Goal: Information Seeking & Learning: Learn about a topic

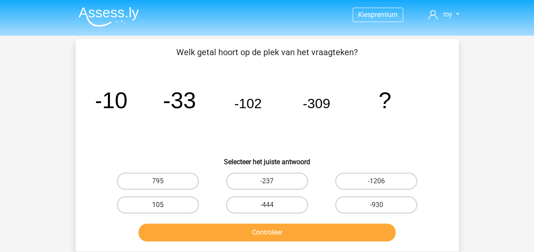
click at [162, 201] on label "105" at bounding box center [158, 205] width 82 height 17
click at [162, 205] on input "105" at bounding box center [161, 208] width 6 height 6
radio input "true"
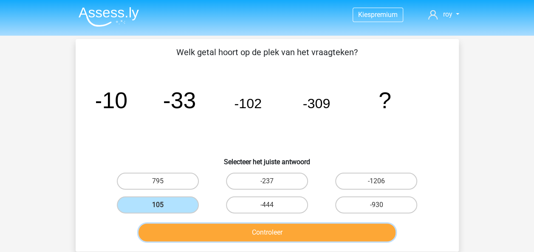
click at [178, 229] on button "Controleer" at bounding box center [267, 233] width 257 height 18
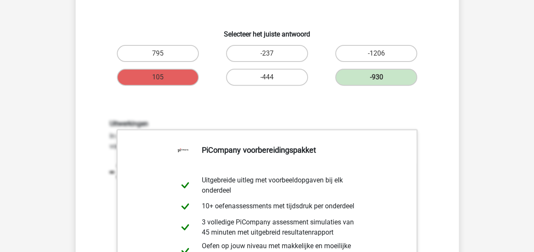
scroll to position [349, 0]
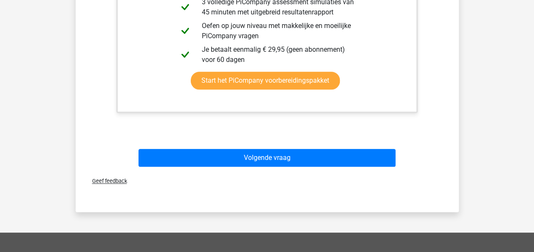
click at [343, 148] on div "Volgende vraag" at bounding box center [267, 156] width 356 height 28
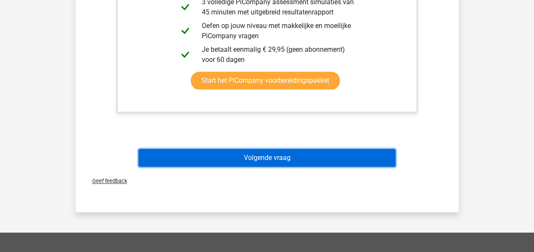
click at [341, 153] on button "Volgende vraag" at bounding box center [267, 158] width 257 height 18
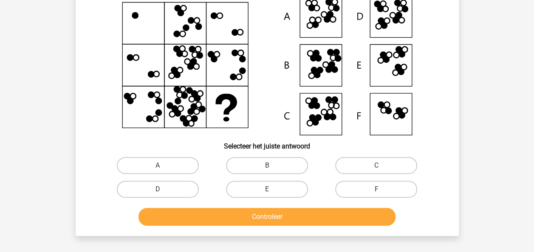
scroll to position [39, 0]
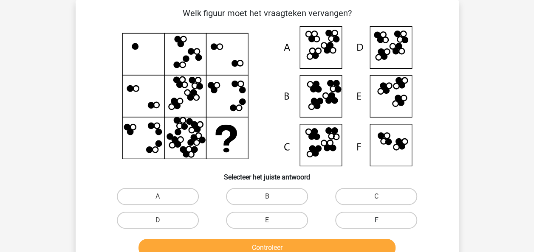
click at [354, 222] on label "F" at bounding box center [376, 220] width 82 height 17
click at [377, 222] on input "F" at bounding box center [380, 224] width 6 height 6
radio input "true"
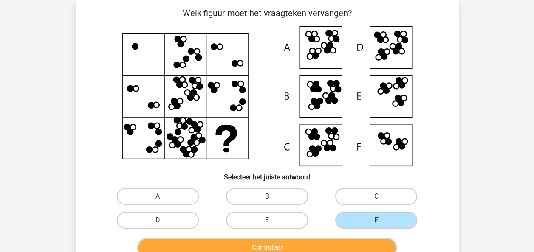
click at [352, 245] on button "Controleer" at bounding box center [267, 248] width 257 height 18
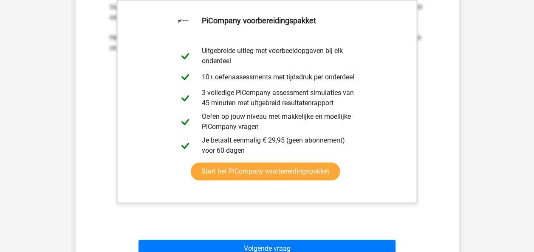
scroll to position [326, 0]
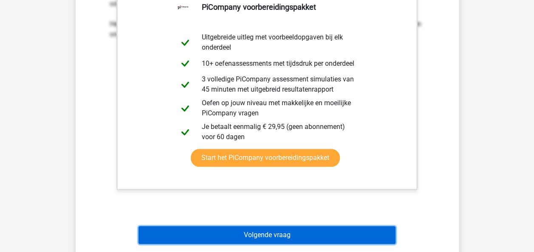
click at [346, 235] on button "Volgende vraag" at bounding box center [267, 236] width 257 height 18
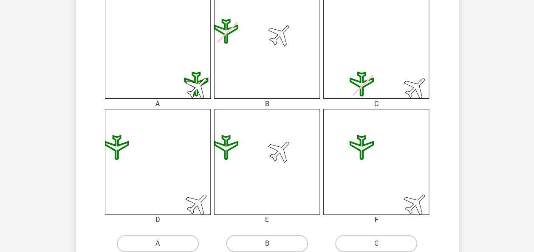
scroll to position [397, 0]
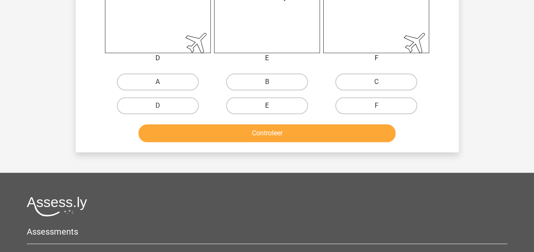
click at [294, 104] on label "E" at bounding box center [267, 105] width 82 height 17
click at [272, 106] on input "E" at bounding box center [270, 109] width 6 height 6
radio input "true"
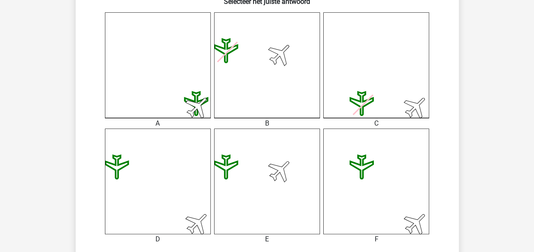
scroll to position [346, 0]
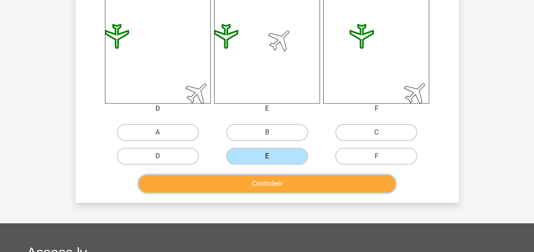
click at [382, 184] on button "Controleer" at bounding box center [267, 184] width 257 height 18
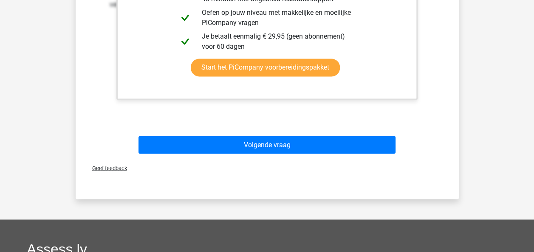
scroll to position [660, 0]
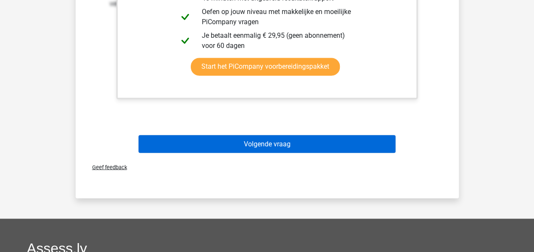
click at [297, 134] on div "Volgende vraag" at bounding box center [267, 142] width 356 height 28
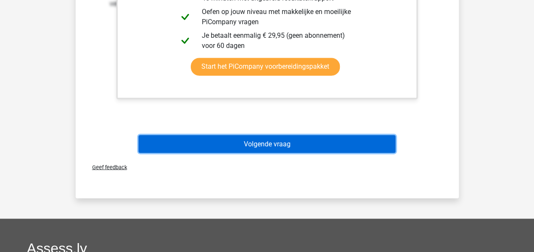
click at [301, 140] on button "Volgende vraag" at bounding box center [267, 144] width 257 height 18
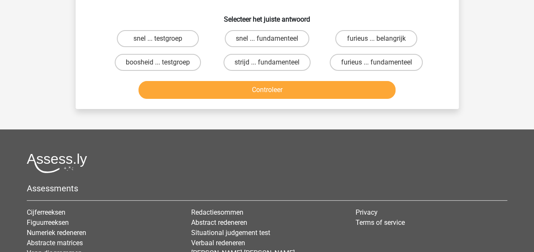
scroll to position [39, 0]
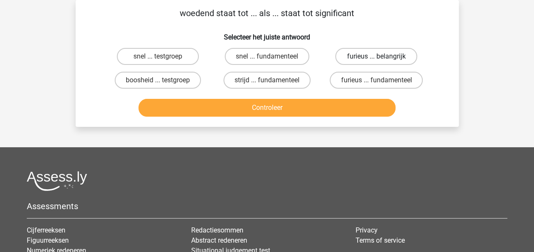
click at [385, 58] on label "furieus ... belangrijk" at bounding box center [376, 56] width 82 height 17
click at [382, 58] on input "furieus ... belangrijk" at bounding box center [380, 60] width 6 height 6
radio input "true"
click at [338, 119] on div "Controleer" at bounding box center [267, 109] width 328 height 21
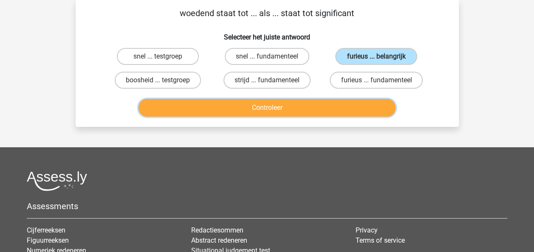
click at [341, 107] on button "Controleer" at bounding box center [267, 108] width 257 height 18
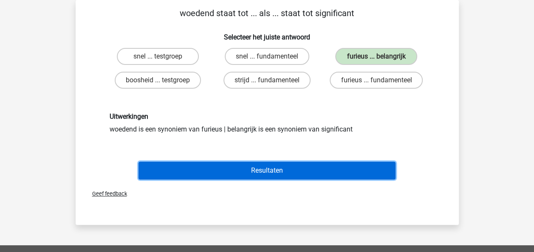
click at [323, 171] on button "Resultaten" at bounding box center [267, 171] width 257 height 18
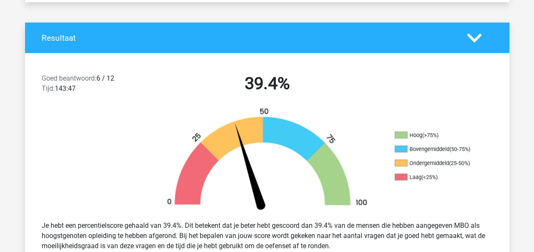
scroll to position [221, 0]
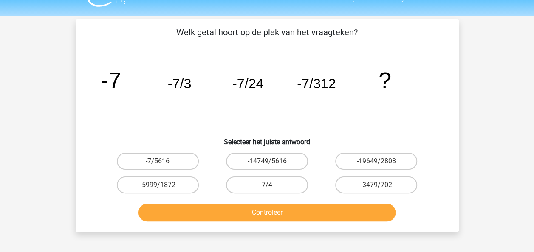
scroll to position [13, 0]
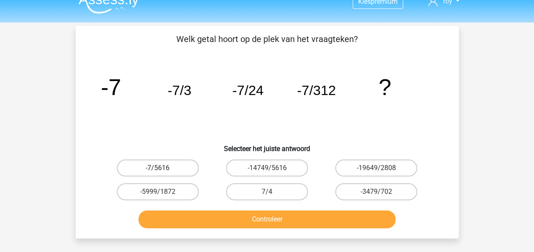
click at [183, 163] on label "-7/5616" at bounding box center [158, 168] width 82 height 17
click at [163, 168] on input "-7/5616" at bounding box center [161, 171] width 6 height 6
radio input "true"
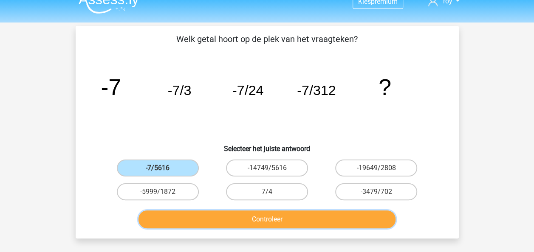
click at [256, 221] on button "Controleer" at bounding box center [267, 220] width 257 height 18
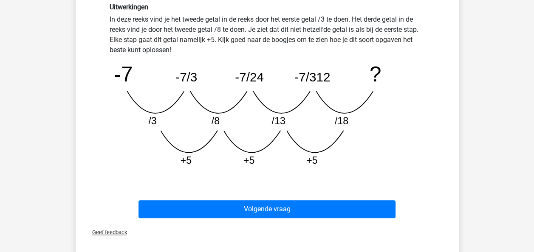
scroll to position [239, 0]
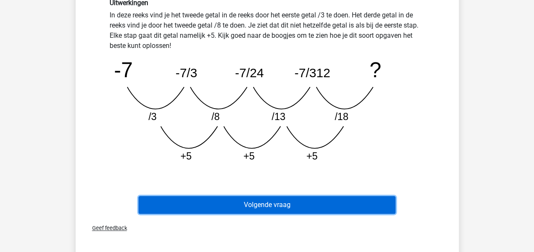
click at [330, 213] on button "Volgende vraag" at bounding box center [267, 205] width 257 height 18
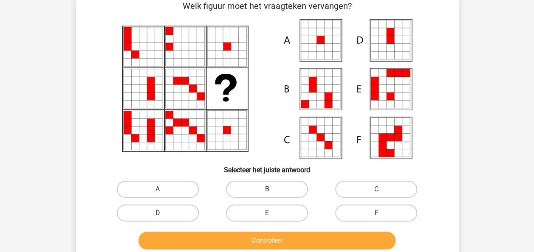
scroll to position [39, 0]
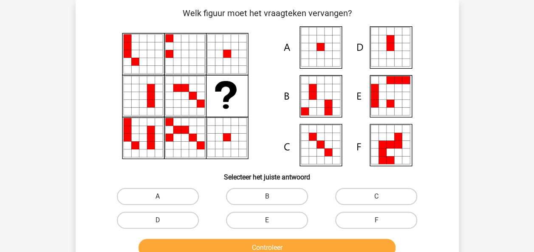
click at [169, 204] on label "A" at bounding box center [158, 196] width 82 height 17
click at [163, 202] on input "A" at bounding box center [161, 200] width 6 height 6
radio input "true"
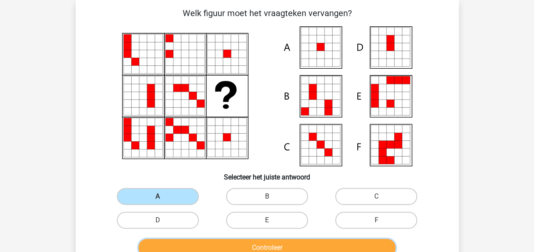
click at [211, 247] on button "Controleer" at bounding box center [267, 248] width 257 height 18
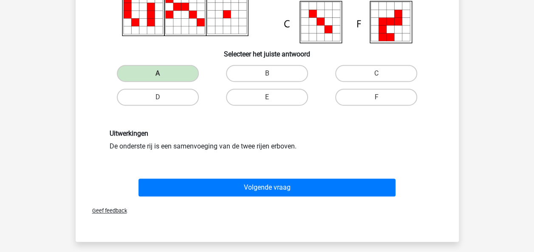
scroll to position [169, 0]
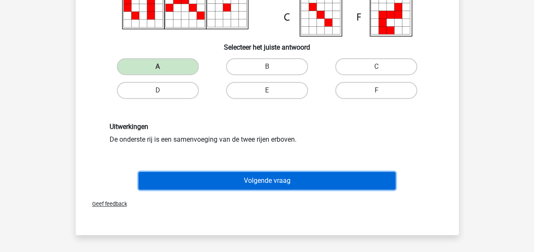
click at [355, 184] on button "Volgende vraag" at bounding box center [267, 181] width 257 height 18
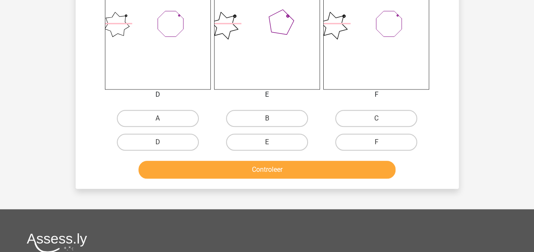
scroll to position [379, 0]
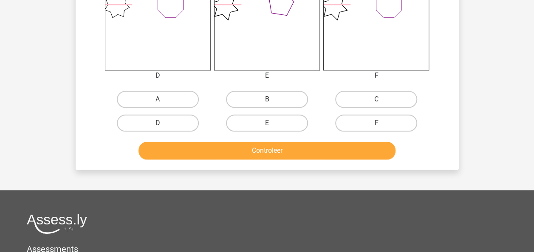
drag, startPoint x: 374, startPoint y: 89, endPoint x: 377, endPoint y: 111, distance: 22.2
click at [374, 90] on div "C" at bounding box center [376, 100] width 109 height 24
click at [377, 115] on label "F" at bounding box center [376, 123] width 82 height 17
click at [377, 123] on input "F" at bounding box center [380, 126] width 6 height 6
radio input "true"
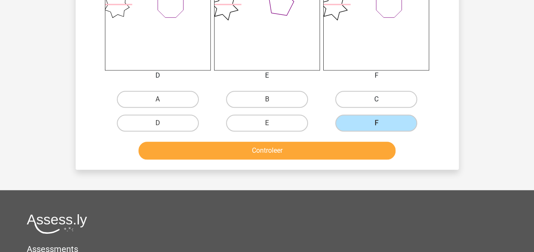
click at [376, 97] on label "C" at bounding box center [376, 99] width 82 height 17
click at [377, 99] on input "C" at bounding box center [380, 102] width 6 height 6
radio input "true"
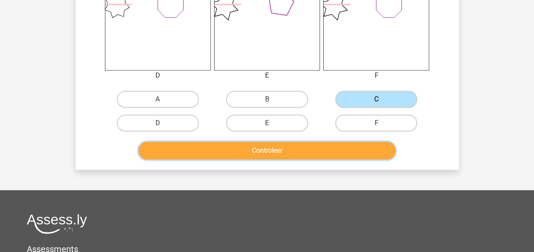
click at [363, 150] on button "Controleer" at bounding box center [267, 151] width 257 height 18
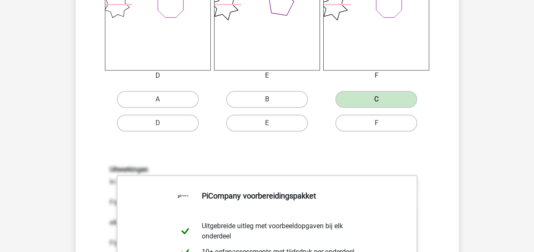
scroll to position [600, 0]
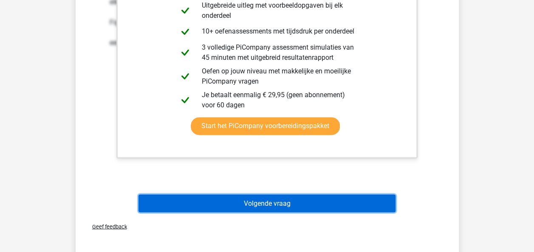
click at [354, 208] on button "Volgende vraag" at bounding box center [267, 204] width 257 height 18
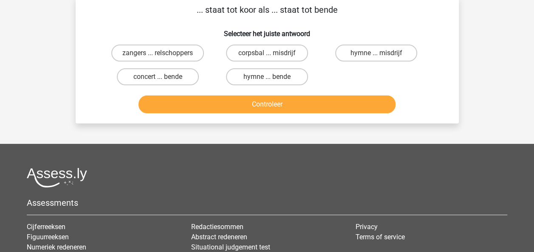
scroll to position [39, 0]
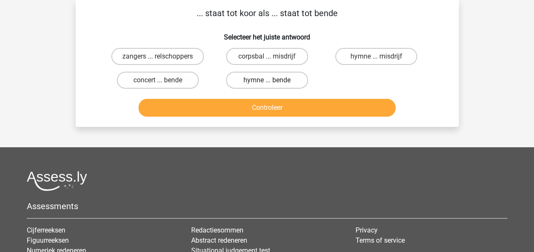
drag, startPoint x: 445, startPoint y: 96, endPoint x: 236, endPoint y: 88, distance: 209.3
click at [236, 88] on div "... staat tot koor als ... staat tot bende Selecteer het juiste antwoord zanger…" at bounding box center [267, 63] width 377 height 113
click at [176, 56] on label "zangers ... relschoppers" at bounding box center [157, 56] width 93 height 17
click at [163, 57] on input "zangers ... relschoppers" at bounding box center [161, 60] width 6 height 6
radio input "true"
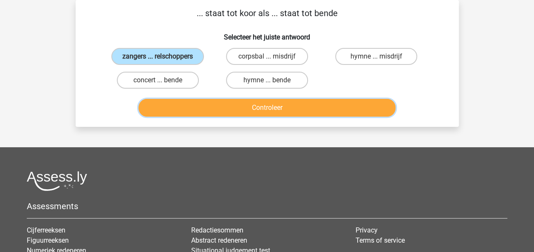
click at [200, 103] on button "Controleer" at bounding box center [267, 108] width 257 height 18
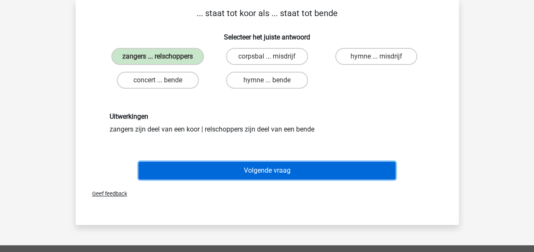
click at [205, 163] on button "Volgende vraag" at bounding box center [267, 171] width 257 height 18
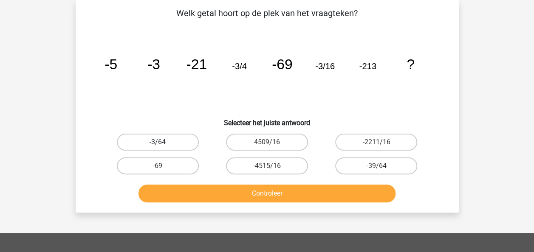
drag, startPoint x: 174, startPoint y: 145, endPoint x: 179, endPoint y: 139, distance: 7.6
click at [179, 139] on label "-3/64" at bounding box center [158, 142] width 82 height 17
click at [163, 142] on input "-3/64" at bounding box center [161, 145] width 6 height 6
radio input "true"
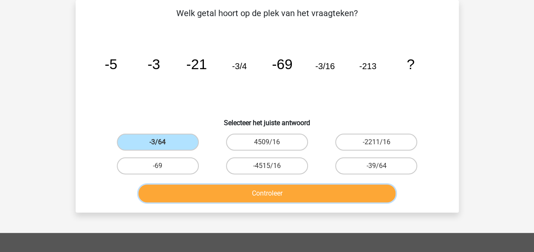
click at [218, 194] on button "Controleer" at bounding box center [267, 194] width 257 height 18
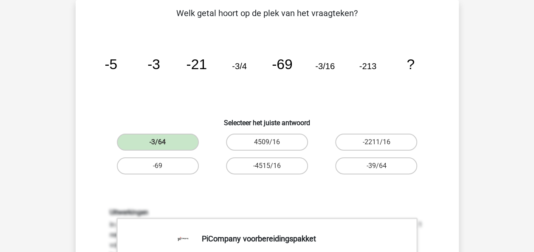
drag, startPoint x: 530, startPoint y: 96, endPoint x: 539, endPoint y: 97, distance: 9.0
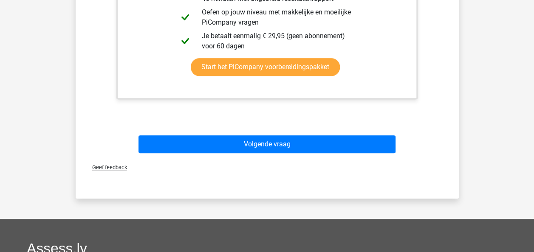
scroll to position [391, 0]
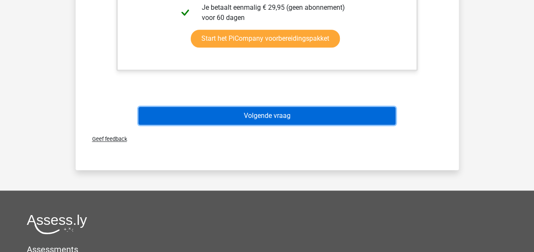
click at [366, 116] on button "Volgende vraag" at bounding box center [267, 116] width 257 height 18
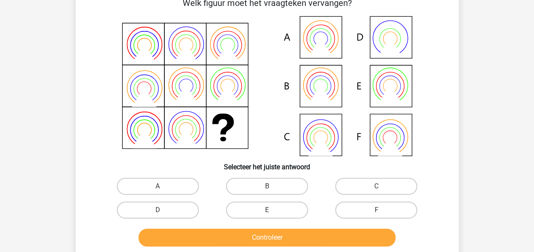
scroll to position [39, 0]
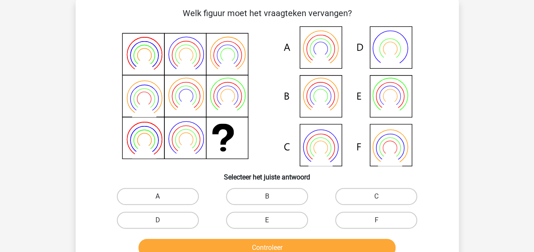
click at [153, 191] on label "A" at bounding box center [158, 196] width 82 height 17
click at [158, 197] on input "A" at bounding box center [161, 200] width 6 height 6
radio input "true"
click at [264, 205] on label "B" at bounding box center [267, 196] width 82 height 17
click at [267, 202] on input "B" at bounding box center [270, 200] width 6 height 6
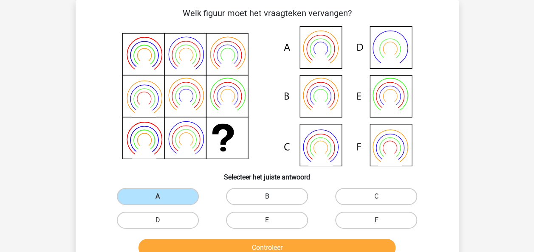
radio input "true"
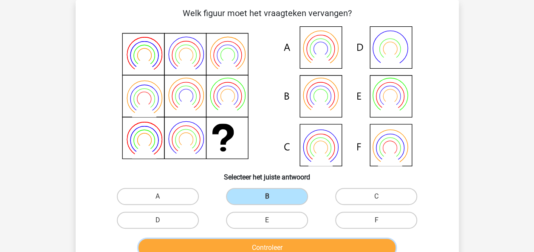
click at [287, 240] on button "Controleer" at bounding box center [267, 248] width 257 height 18
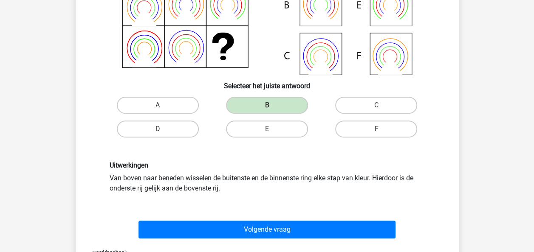
scroll to position [159, 0]
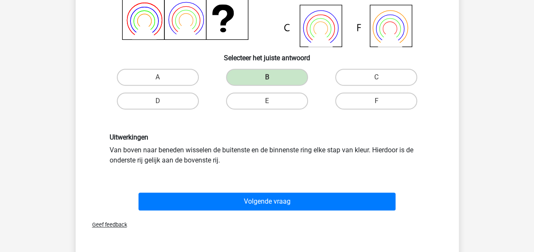
click at [374, 192] on div "Volgende vraag" at bounding box center [267, 200] width 356 height 28
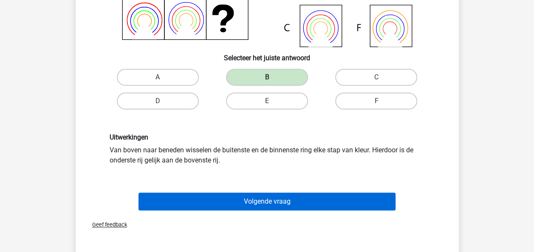
click at [373, 191] on div "Volgende vraag" at bounding box center [267, 200] width 356 height 28
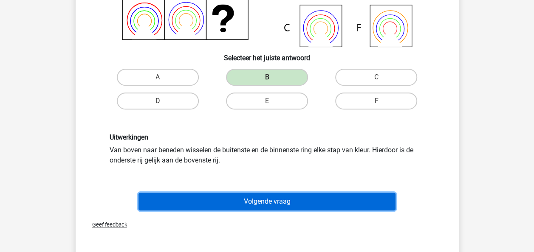
click at [374, 207] on button "Volgende vraag" at bounding box center [267, 202] width 257 height 18
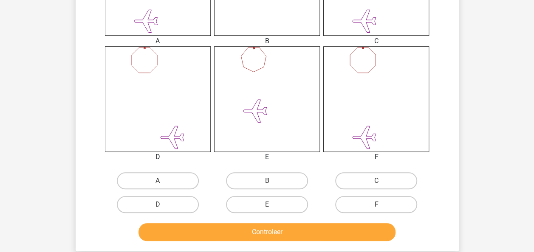
scroll to position [300, 0]
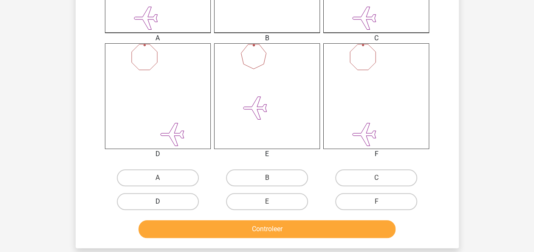
drag, startPoint x: 189, startPoint y: 196, endPoint x: 193, endPoint y: 203, distance: 7.4
click at [190, 197] on label "D" at bounding box center [158, 201] width 82 height 17
click at [163, 202] on input "D" at bounding box center [161, 205] width 6 height 6
radio input "true"
click at [209, 222] on div "Controleer" at bounding box center [267, 228] width 356 height 28
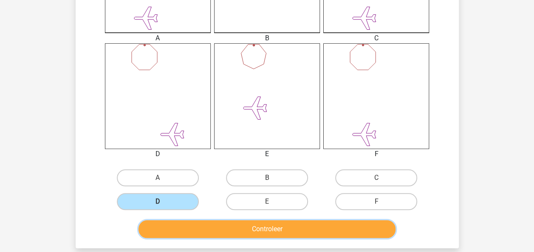
click at [213, 229] on button "Controleer" at bounding box center [267, 230] width 257 height 18
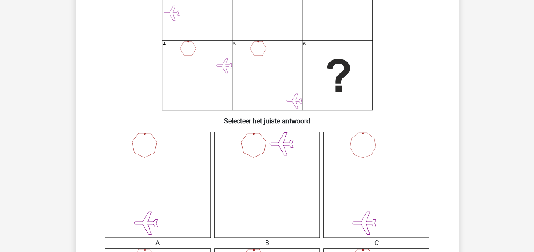
scroll to position [110, 0]
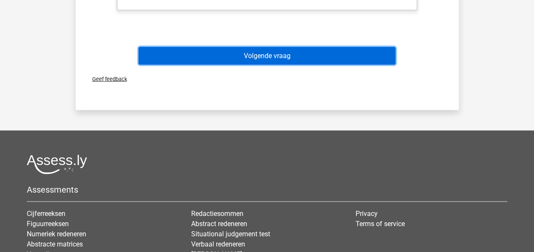
click at [366, 63] on button "Volgende vraag" at bounding box center [267, 56] width 257 height 18
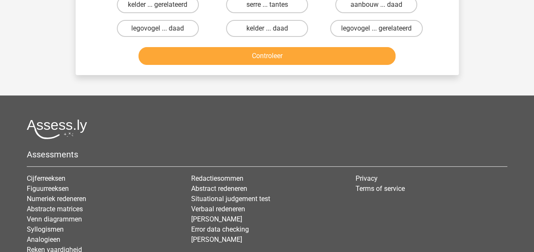
scroll to position [39, 0]
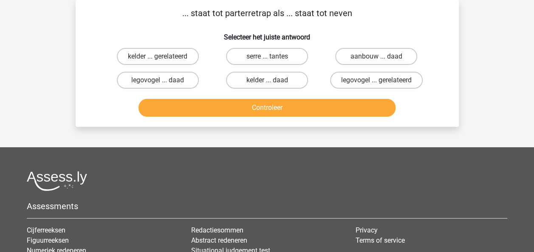
click at [248, 9] on p "... staat tot parterretrap als ... staat tot neven" at bounding box center [267, 13] width 356 height 13
copy p "parterretrap"
click at [306, 10] on p "... staat tot parterretrap als ... staat tot neven" at bounding box center [267, 13] width 356 height 13
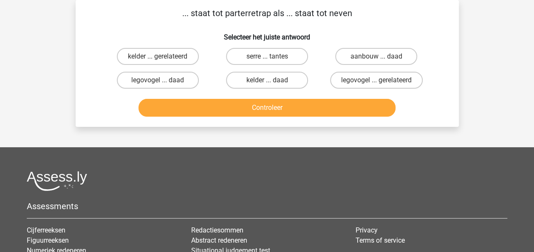
copy p "staat"
click at [176, 55] on label "kelder ... gerelateerd" at bounding box center [158, 56] width 82 height 17
click at [163, 57] on input "kelder ... gerelateerd" at bounding box center [161, 60] width 6 height 6
radio input "true"
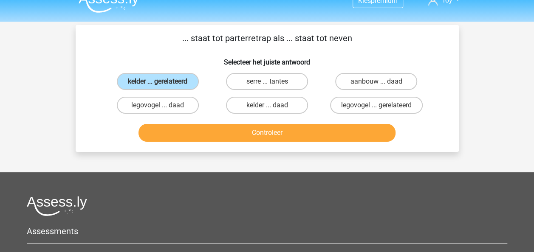
scroll to position [11, 0]
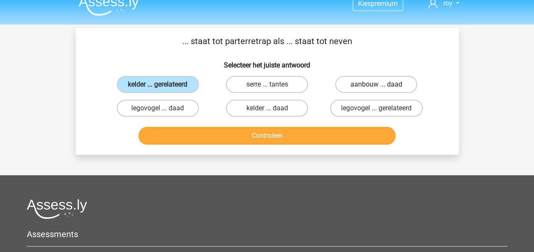
click at [367, 82] on label "aanbouw ... daad" at bounding box center [376, 84] width 82 height 17
click at [377, 85] on input "aanbouw ... daad" at bounding box center [380, 88] width 6 height 6
radio input "true"
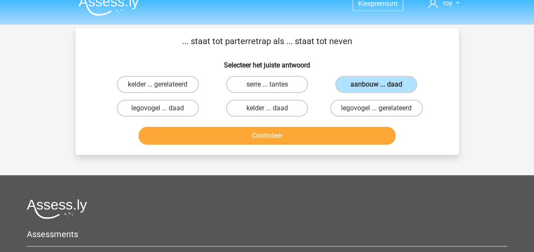
click at [288, 158] on div "Kies premium roy royleegwater032@gmail.com" at bounding box center [267, 194] width 534 height 411
click at [290, 133] on button "Controleer" at bounding box center [267, 136] width 257 height 18
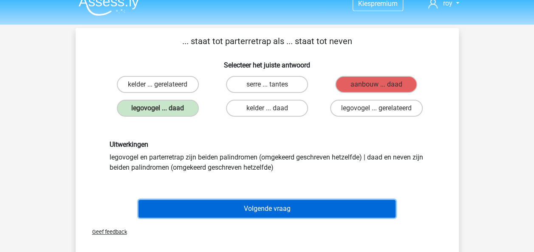
click at [238, 209] on button "Volgende vraag" at bounding box center [267, 209] width 257 height 18
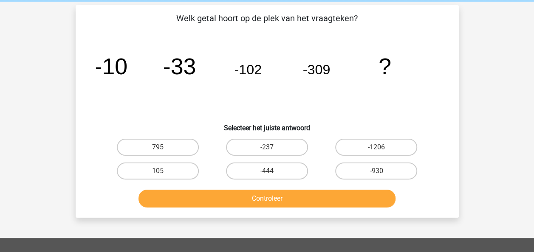
scroll to position [39, 0]
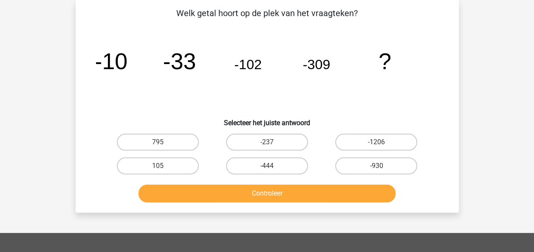
click at [366, 133] on div "-1206" at bounding box center [376, 142] width 109 height 24
click at [359, 152] on div "-1206" at bounding box center [376, 142] width 109 height 24
click at [359, 150] on label "-1206" at bounding box center [376, 142] width 82 height 17
click at [377, 148] on input "-1206" at bounding box center [380, 145] width 6 height 6
radio input "true"
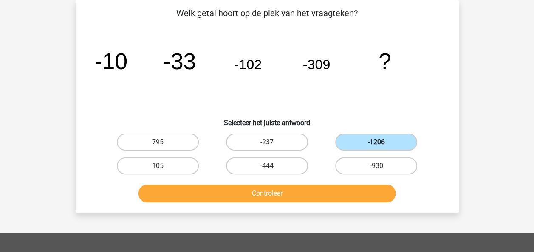
click at [358, 147] on label "-1206" at bounding box center [376, 142] width 82 height 17
click at [377, 147] on input "-1206" at bounding box center [380, 145] width 6 height 6
click at [329, 193] on button "Controleer" at bounding box center [267, 194] width 257 height 18
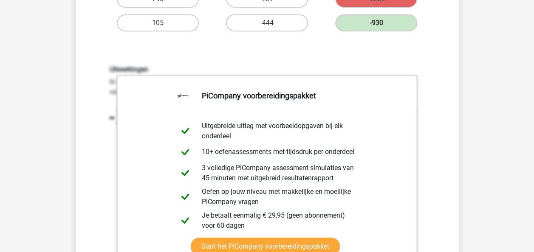
scroll to position [253, 0]
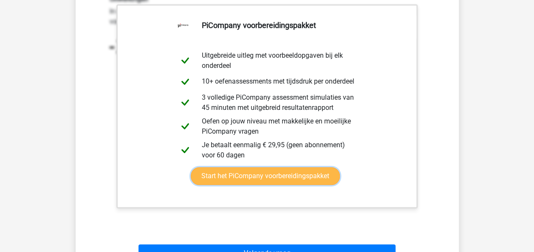
click at [309, 174] on link "Start het PiCompany voorbereidingspakket" at bounding box center [265, 176] width 149 height 18
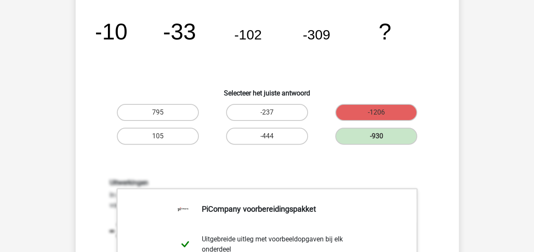
scroll to position [105, 0]
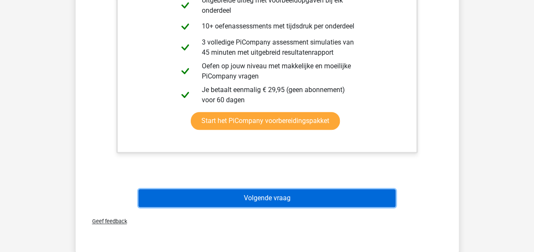
click at [367, 193] on button "Volgende vraag" at bounding box center [267, 199] width 257 height 18
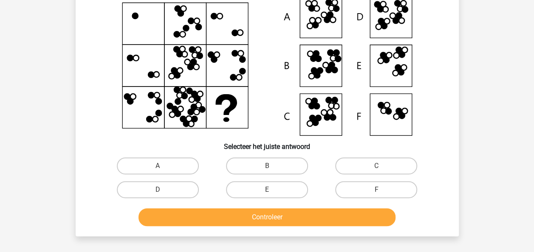
scroll to position [39, 0]
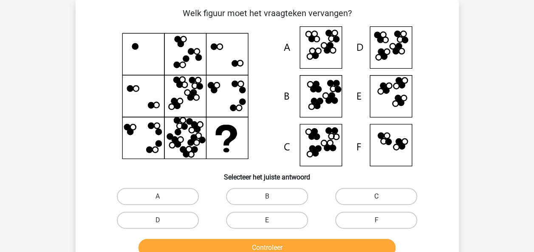
click at [360, 196] on label "C" at bounding box center [376, 196] width 82 height 17
click at [377, 197] on input "C" at bounding box center [380, 200] width 6 height 6
radio input "true"
click at [337, 235] on div "Controleer" at bounding box center [267, 246] width 356 height 28
click at [340, 236] on div "Controleer" at bounding box center [267, 246] width 356 height 28
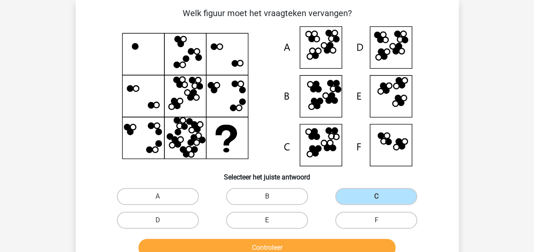
click at [350, 238] on div "Controleer" at bounding box center [267, 246] width 356 height 28
click at [351, 242] on button "Controleer" at bounding box center [267, 248] width 257 height 18
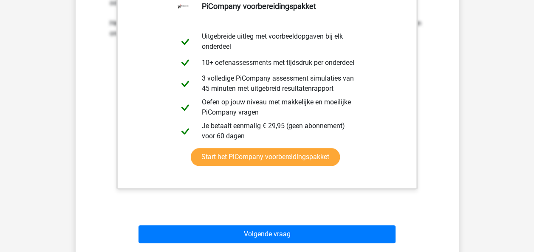
scroll to position [383, 0]
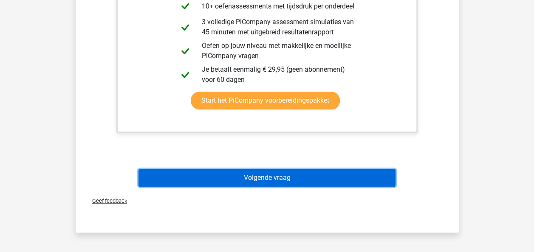
click at [383, 177] on button "Volgende vraag" at bounding box center [267, 178] width 257 height 18
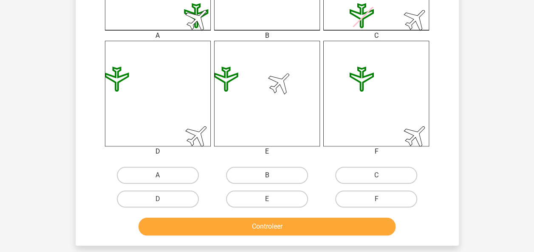
scroll to position [302, 0]
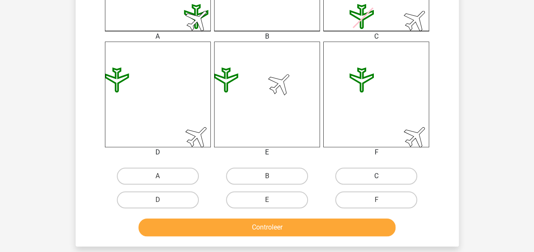
click at [350, 174] on label "C" at bounding box center [376, 176] width 82 height 17
click at [377, 176] on input "C" at bounding box center [380, 179] width 6 height 6
radio input "true"
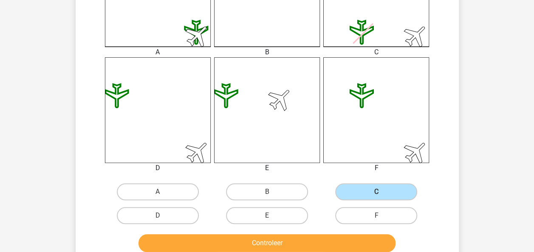
scroll to position [289, 0]
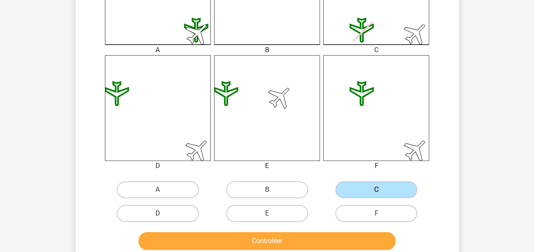
click at [183, 215] on label "D" at bounding box center [158, 213] width 82 height 17
click at [163, 215] on input "D" at bounding box center [161, 217] width 6 height 6
radio input "true"
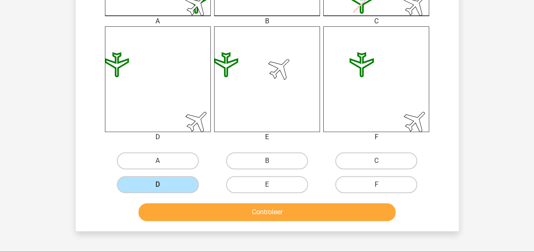
scroll to position [339, 0]
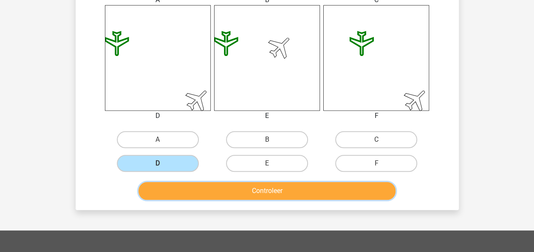
click at [332, 192] on button "Controleer" at bounding box center [267, 191] width 257 height 18
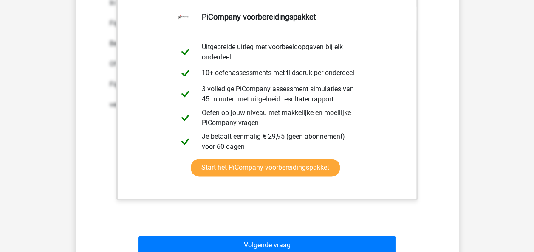
scroll to position [595, 0]
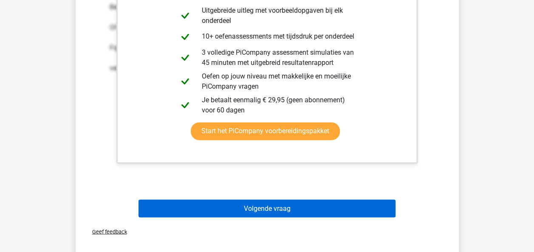
drag, startPoint x: 313, startPoint y: 231, endPoint x: 327, endPoint y: 208, distance: 27.1
click at [313, 231] on div "Geef feedback" at bounding box center [267, 232] width 377 height 22
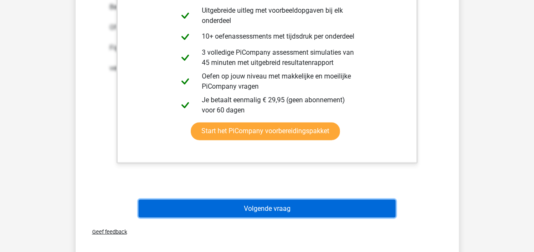
click at [328, 209] on button "Volgende vraag" at bounding box center [267, 209] width 257 height 18
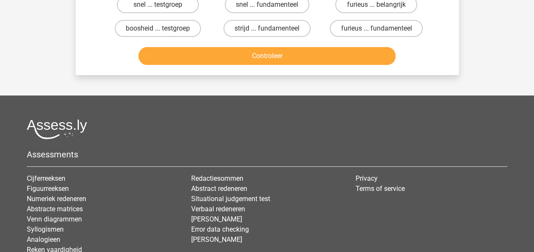
scroll to position [39, 0]
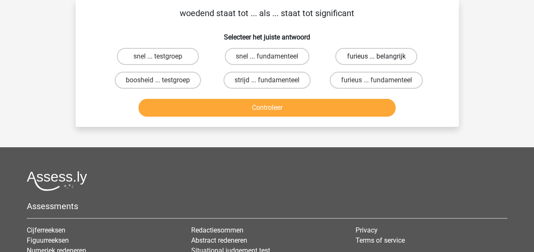
click at [383, 54] on label "furieus ... belangrijk" at bounding box center [376, 56] width 82 height 17
click at [382, 57] on input "furieus ... belangrijk" at bounding box center [380, 60] width 6 height 6
radio input "true"
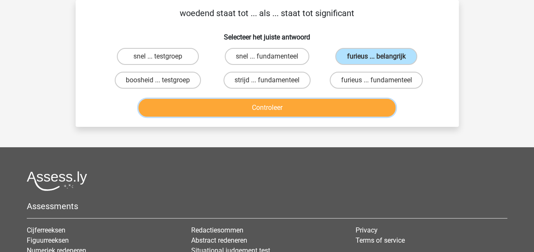
click at [350, 112] on button "Controleer" at bounding box center [267, 108] width 257 height 18
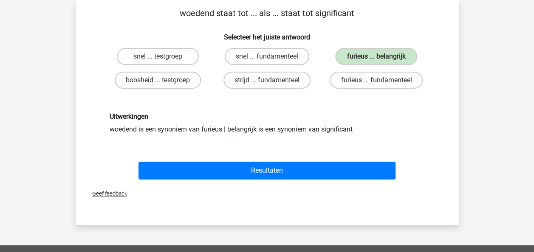
click at [337, 185] on div "Geef feedback" at bounding box center [267, 194] width 377 height 22
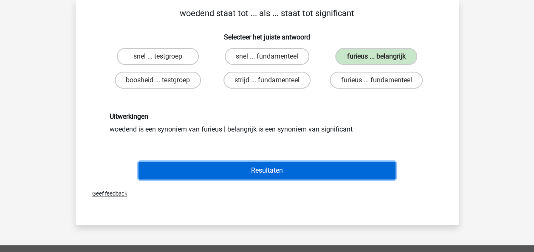
click at [341, 169] on button "Resultaten" at bounding box center [267, 171] width 257 height 18
click at [296, 169] on button "Resultaten" at bounding box center [267, 171] width 257 height 18
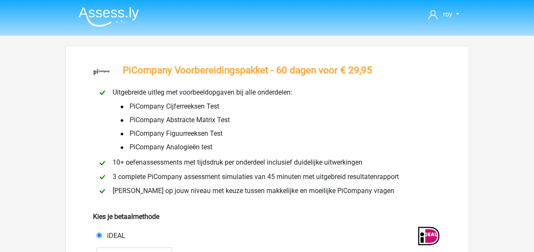
scroll to position [61, 0]
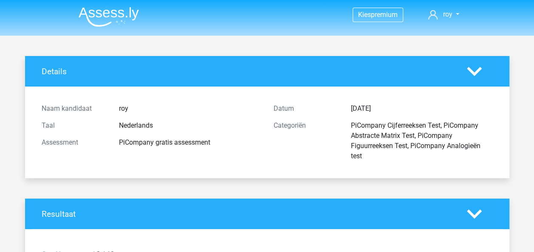
click at [128, 11] on img at bounding box center [109, 17] width 60 height 20
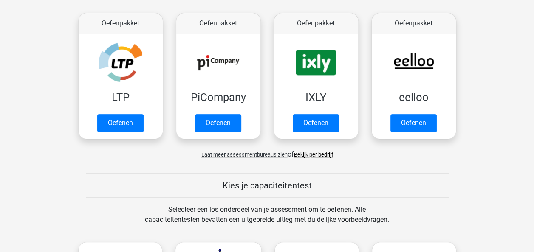
scroll to position [147, 0]
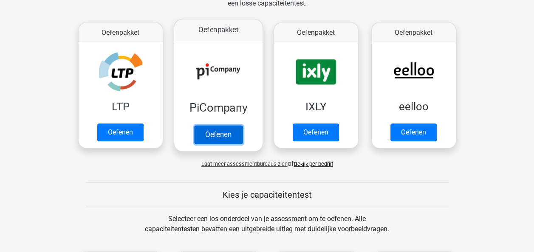
click at [213, 134] on link "Oefenen" at bounding box center [218, 134] width 48 height 19
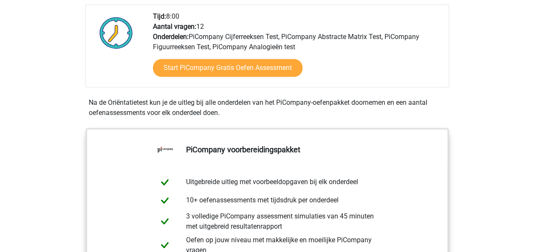
scroll to position [205, 0]
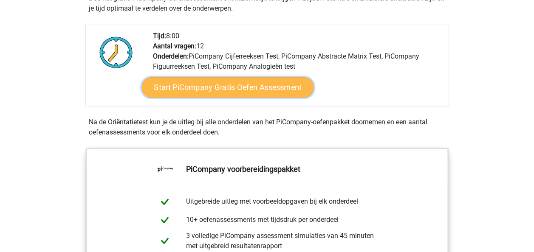
click at [289, 97] on link "Start PiCompany Gratis Oefen Assessment" at bounding box center [228, 87] width 172 height 20
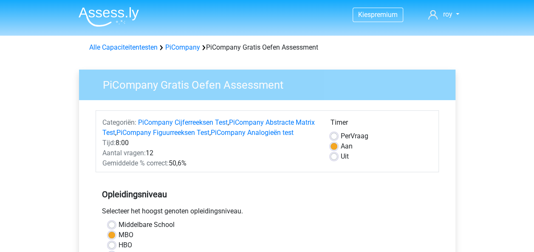
click at [344, 158] on label "Uit" at bounding box center [345, 157] width 8 height 10
click at [337, 158] on input "Uit" at bounding box center [334, 156] width 7 height 9
radio input "true"
click at [344, 147] on label "Aan" at bounding box center [347, 147] width 12 height 10
click at [337, 147] on input "Aan" at bounding box center [334, 146] width 7 height 9
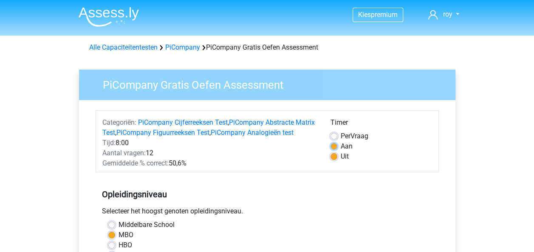
radio input "true"
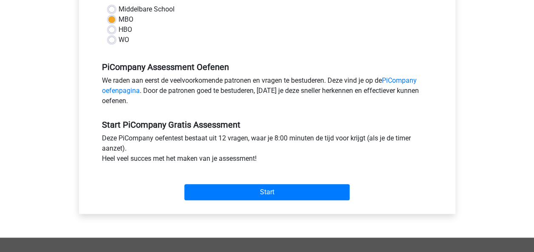
scroll to position [222, 0]
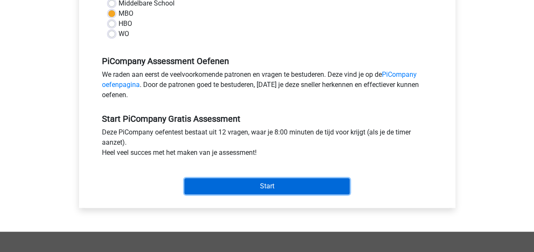
click at [291, 194] on input "Start" at bounding box center [266, 187] width 165 height 16
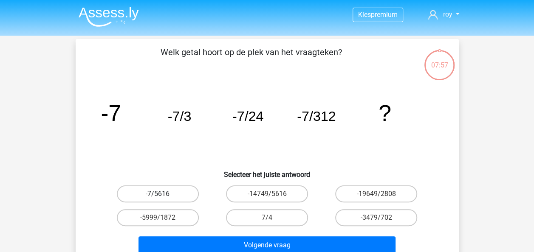
click at [178, 190] on label "-7/5616" at bounding box center [158, 194] width 82 height 17
click at [163, 194] on input "-7/5616" at bounding box center [161, 197] width 6 height 6
radio input "true"
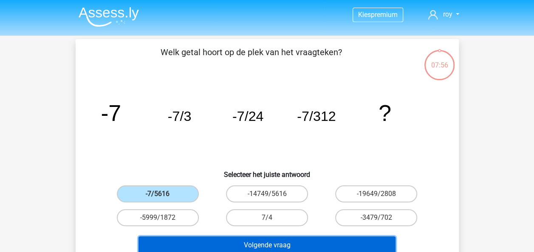
click at [212, 241] on button "Volgende vraag" at bounding box center [267, 246] width 257 height 18
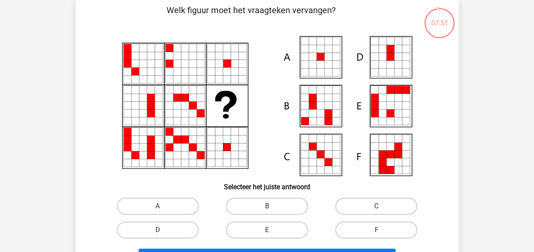
scroll to position [41, 0]
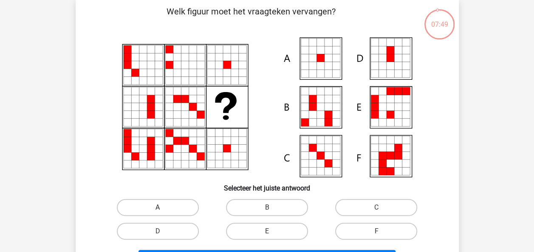
click at [165, 204] on label "A" at bounding box center [158, 207] width 82 height 17
click at [163, 208] on input "A" at bounding box center [161, 211] width 6 height 6
radio input "true"
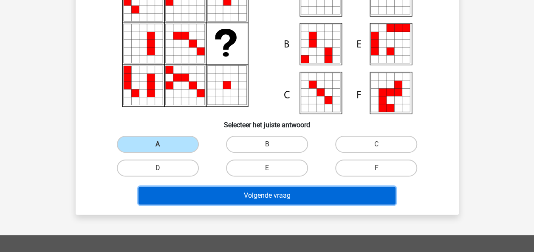
click at [333, 193] on button "Volgende vraag" at bounding box center [267, 196] width 257 height 18
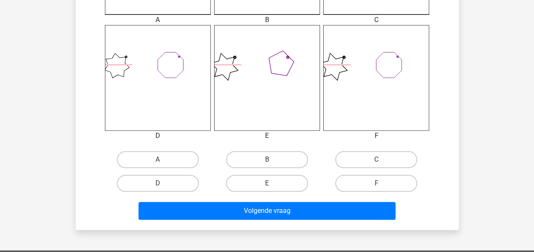
scroll to position [330, 0]
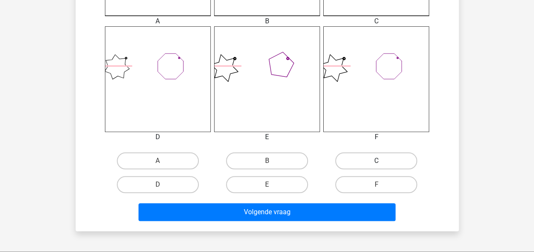
click at [386, 166] on label "C" at bounding box center [376, 161] width 82 height 17
click at [382, 166] on input "C" at bounding box center [380, 164] width 6 height 6
radio input "true"
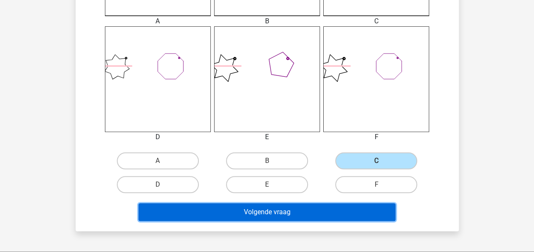
click at [358, 209] on button "Volgende vraag" at bounding box center [267, 213] width 257 height 18
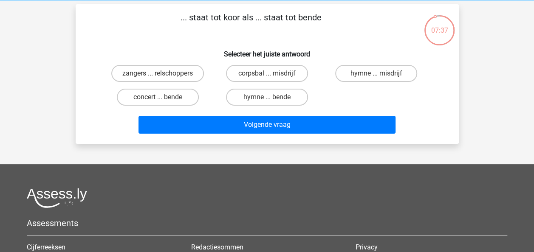
scroll to position [22, 0]
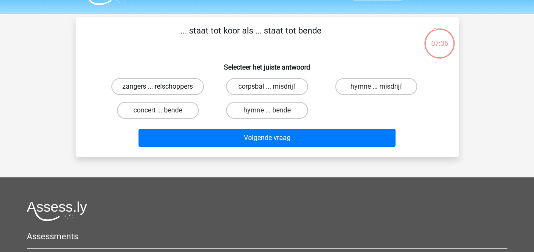
click at [181, 85] on label "zangers ... relschoppers" at bounding box center [157, 86] width 93 height 17
click at [163, 87] on input "zangers ... relschoppers" at bounding box center [161, 90] width 6 height 6
radio input "true"
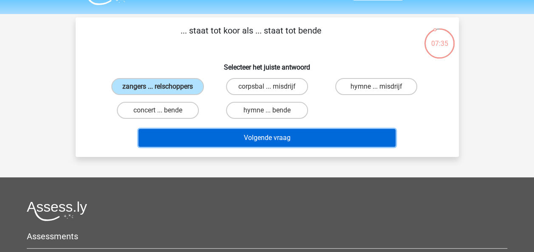
click at [193, 133] on button "Volgende vraag" at bounding box center [267, 138] width 257 height 18
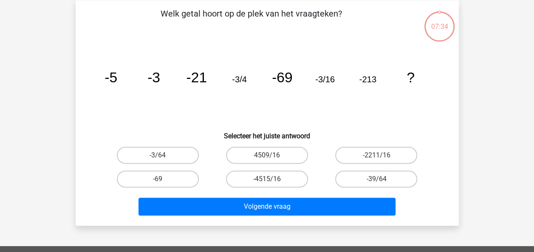
scroll to position [39, 0]
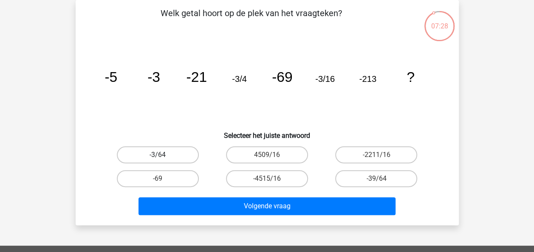
click at [173, 154] on label "-3/64" at bounding box center [158, 155] width 82 height 17
click at [163, 155] on input "-3/64" at bounding box center [161, 158] width 6 height 6
radio input "true"
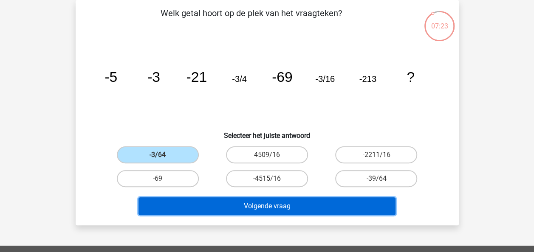
click at [213, 203] on button "Volgende vraag" at bounding box center [267, 207] width 257 height 18
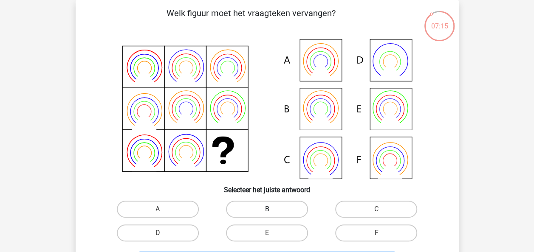
click at [278, 214] on label "B" at bounding box center [267, 209] width 82 height 17
click at [272, 214] on input "B" at bounding box center [270, 213] width 6 height 6
radio input "true"
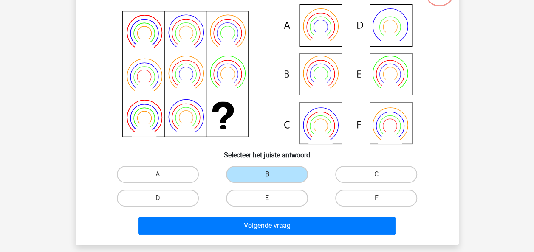
scroll to position [78, 0]
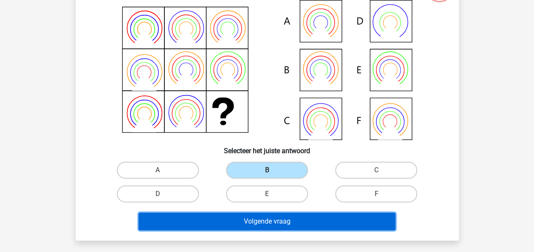
click at [332, 219] on button "Volgende vraag" at bounding box center [267, 222] width 257 height 18
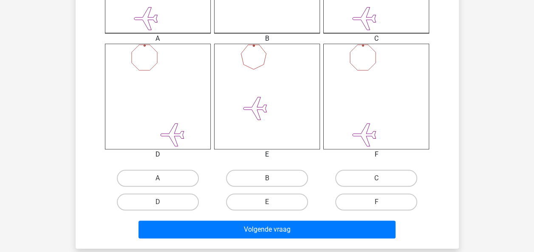
scroll to position [312, 0]
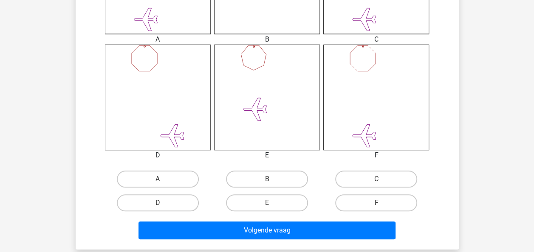
click at [158, 207] on input "D" at bounding box center [161, 206] width 6 height 6
radio input "true"
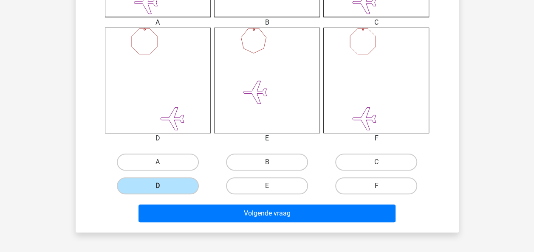
scroll to position [358, 0]
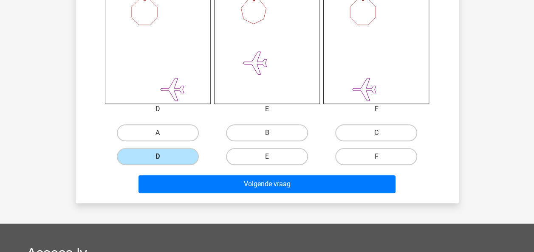
click at [336, 167] on div "F" at bounding box center [376, 157] width 109 height 24
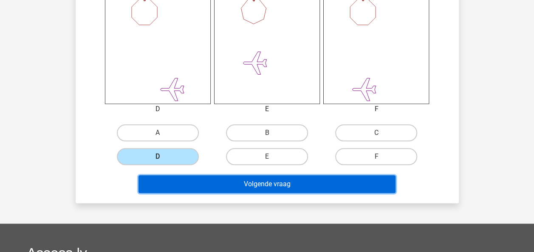
click at [337, 180] on button "Volgende vraag" at bounding box center [267, 185] width 257 height 18
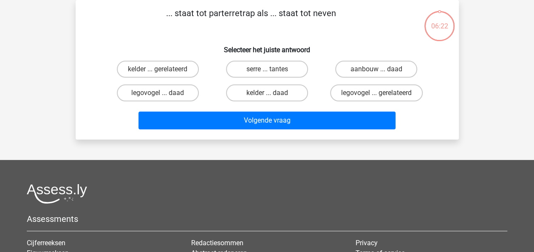
scroll to position [39, 0]
click at [354, 93] on label "legovogel ... gerelateerd" at bounding box center [376, 93] width 93 height 17
click at [377, 93] on input "legovogel ... gerelateerd" at bounding box center [380, 96] width 6 height 6
radio input "true"
click at [161, 96] on input "legovogel ... daad" at bounding box center [161, 96] width 6 height 6
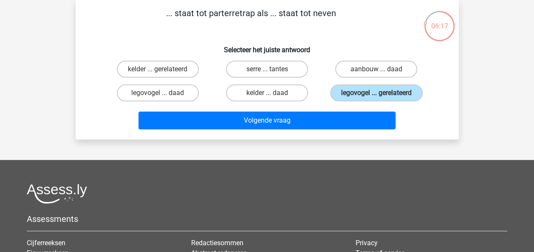
radio input "true"
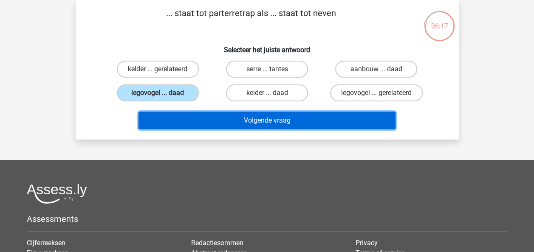
click at [185, 121] on button "Volgende vraag" at bounding box center [267, 121] width 257 height 18
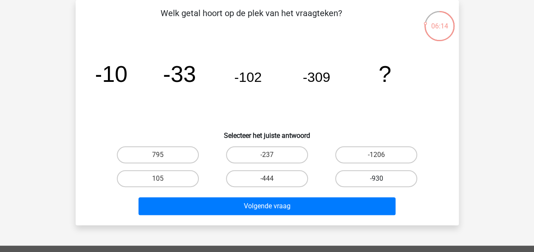
click at [358, 182] on label "-930" at bounding box center [376, 178] width 82 height 17
click at [377, 182] on input "-930" at bounding box center [380, 182] width 6 height 6
radio input "true"
drag, startPoint x: 328, startPoint y: 221, endPoint x: 329, endPoint y: 216, distance: 4.8
click at [328, 220] on div "Welk getal hoort op de plek van het vraagteken? image/svg+xml -10 -33 -102 -309…" at bounding box center [267, 113] width 383 height 226
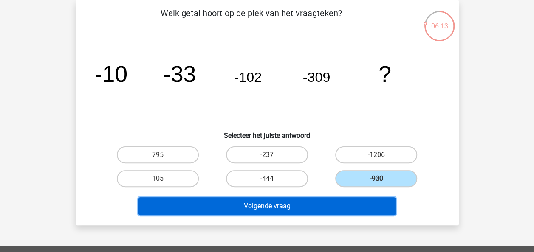
click at [333, 202] on button "Volgende vraag" at bounding box center [267, 207] width 257 height 18
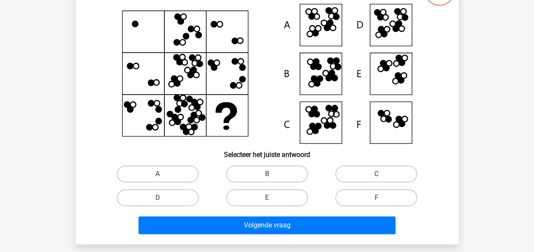
scroll to position [72, 0]
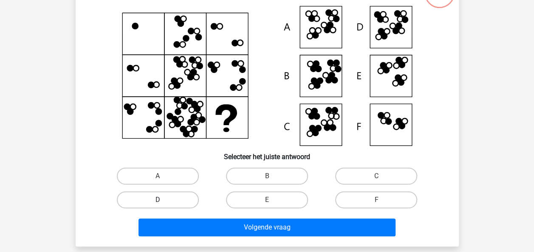
click at [177, 198] on label "D" at bounding box center [158, 200] width 82 height 17
click at [163, 200] on input "D" at bounding box center [161, 203] width 6 height 6
radio input "true"
click at [214, 242] on div "Welk figuur moet het vraagteken vervangen?" at bounding box center [267, 107] width 383 height 280
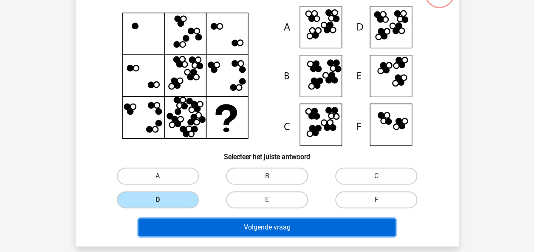
click at [234, 231] on button "Volgende vraag" at bounding box center [267, 228] width 257 height 18
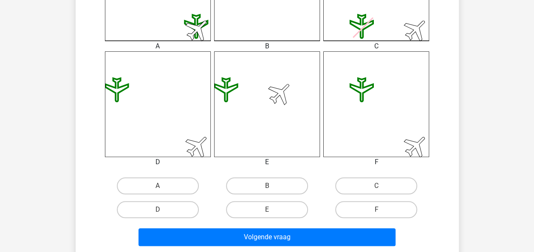
scroll to position [292, 0]
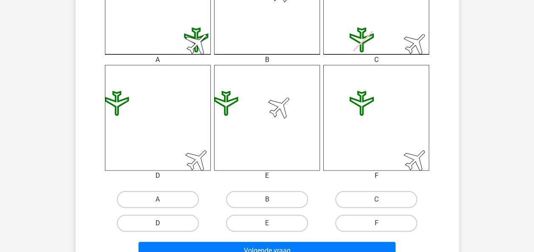
click at [165, 227] on label "D" at bounding box center [158, 223] width 82 height 17
click at [163, 227] on input "D" at bounding box center [161, 227] width 6 height 6
radio input "true"
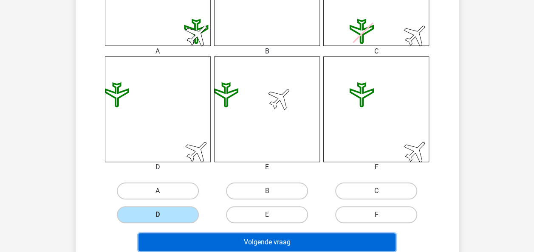
click at [311, 244] on button "Volgende vraag" at bounding box center [267, 243] width 257 height 18
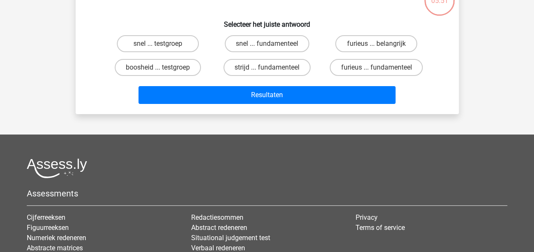
scroll to position [39, 0]
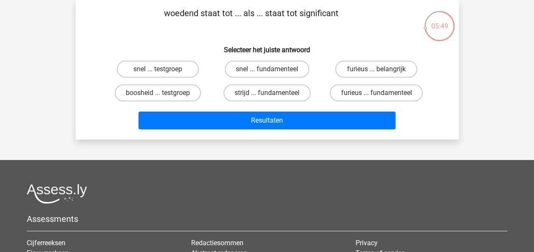
click at [379, 69] on input "furieus ... belangrijk" at bounding box center [380, 72] width 6 height 6
radio input "true"
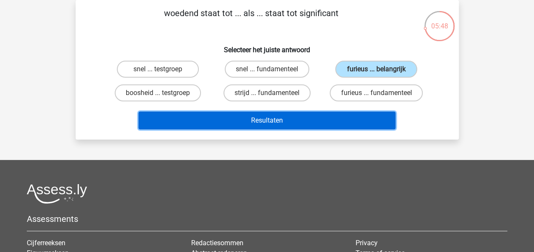
click at [340, 116] on button "Resultaten" at bounding box center [267, 121] width 257 height 18
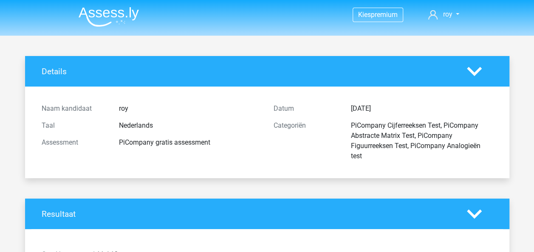
drag, startPoint x: 141, startPoint y: 8, endPoint x: 96, endPoint y: 15, distance: 45.1
click at [96, 15] on nav "Kies premium roy royleegwater032@gmail.com" at bounding box center [267, 15] width 391 height 28
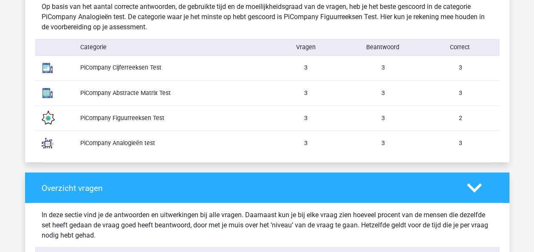
scroll to position [717, 0]
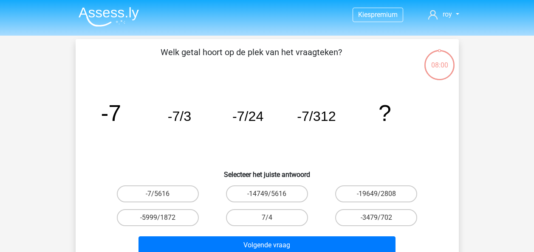
scroll to position [39, 0]
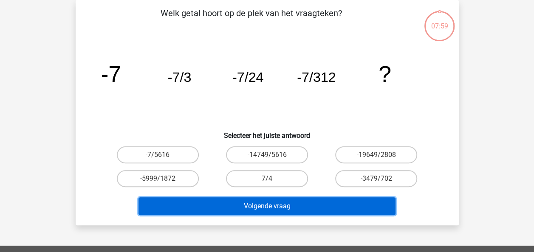
click at [228, 212] on button "Volgende vraag" at bounding box center [267, 207] width 257 height 18
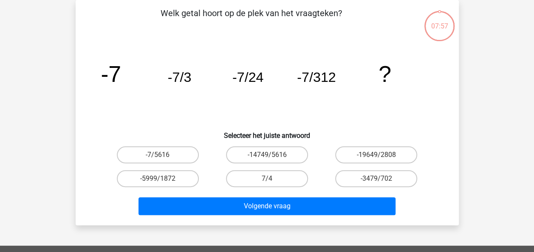
click at [206, 113] on icon "image/svg+xml -7 -7/3 -7/24 -7/312 ?" at bounding box center [267, 82] width 343 height 86
click at [148, 161] on label "-7/5616" at bounding box center [158, 155] width 82 height 17
click at [158, 161] on input "-7/5616" at bounding box center [161, 158] width 6 height 6
radio input "true"
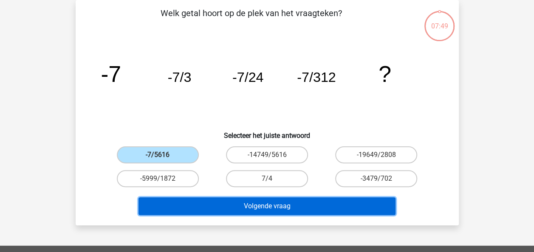
click at [253, 205] on button "Volgende vraag" at bounding box center [267, 207] width 257 height 18
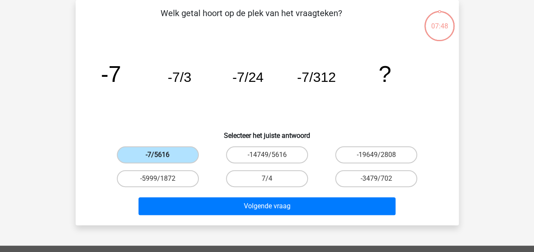
click at [173, 148] on label "-7/5616" at bounding box center [158, 155] width 82 height 17
click at [163, 155] on input "-7/5616" at bounding box center [161, 158] width 6 height 6
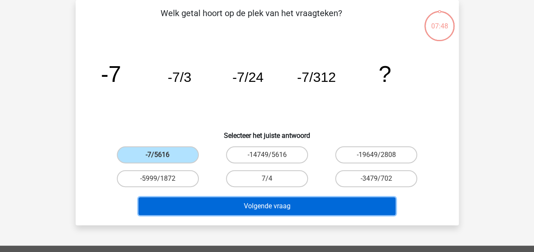
click at [215, 201] on button "Volgende vraag" at bounding box center [267, 207] width 257 height 18
click at [215, 200] on button "Volgende vraag" at bounding box center [267, 207] width 257 height 18
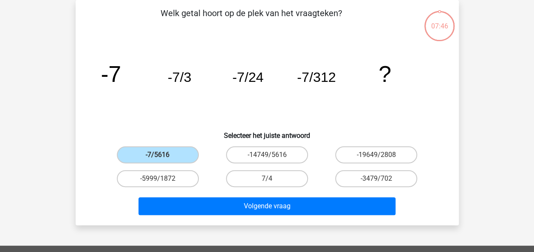
drag, startPoint x: 160, startPoint y: 136, endPoint x: 162, endPoint y: 144, distance: 8.1
click at [160, 137] on h6 "Selecteer het juiste antwoord" at bounding box center [267, 132] width 356 height 15
click at [163, 154] on label "-7/5616" at bounding box center [158, 155] width 82 height 17
click at [163, 155] on input "-7/5616" at bounding box center [161, 158] width 6 height 6
click at [163, 154] on label "-7/5616" at bounding box center [158, 155] width 82 height 17
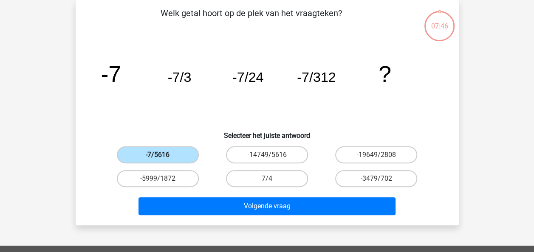
click at [163, 155] on input "-7/5616" at bounding box center [161, 158] width 6 height 6
drag, startPoint x: 163, startPoint y: 155, endPoint x: 176, endPoint y: 182, distance: 29.7
click at [172, 171] on div "-7/5616 -14749/5616 -19649/2808 -5999/1872 7/4" at bounding box center [267, 167] width 328 height 48
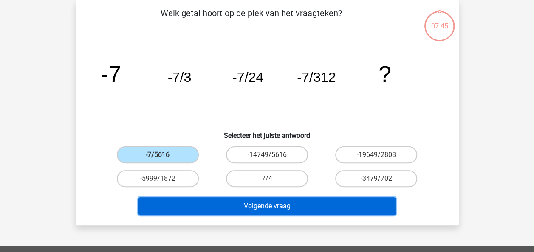
click at [182, 201] on button "Volgende vraag" at bounding box center [267, 207] width 257 height 18
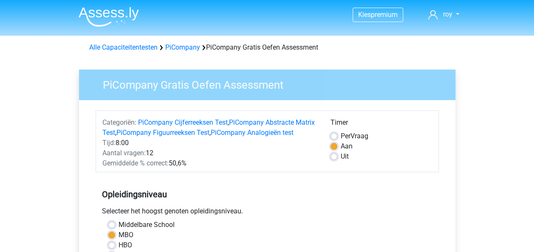
click at [120, 9] on img at bounding box center [109, 17] width 60 height 20
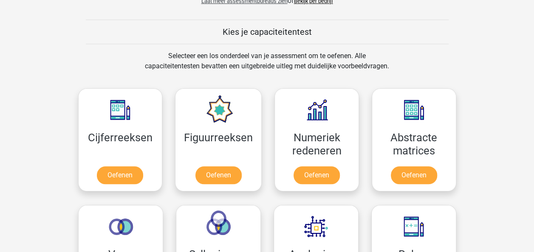
scroll to position [320, 0]
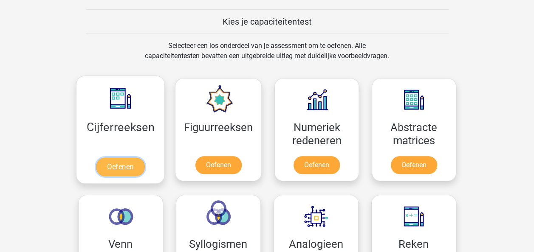
click at [111, 171] on link "Oefenen" at bounding box center [120, 167] width 48 height 19
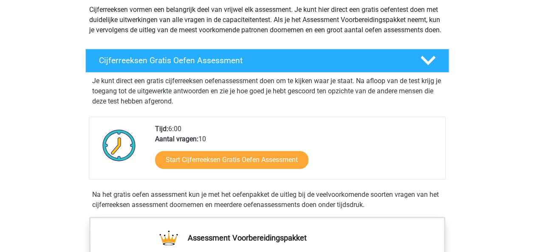
scroll to position [114, 0]
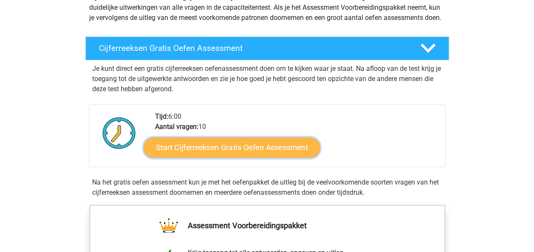
click at [288, 158] on link "Start Cijferreeksen Gratis Oefen Assessment" at bounding box center [232, 147] width 176 height 20
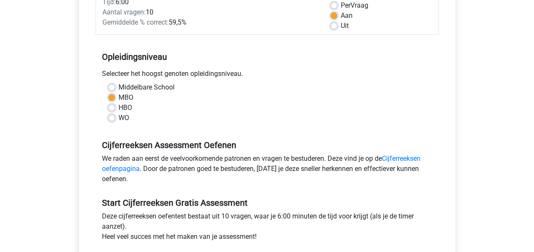
scroll to position [164, 0]
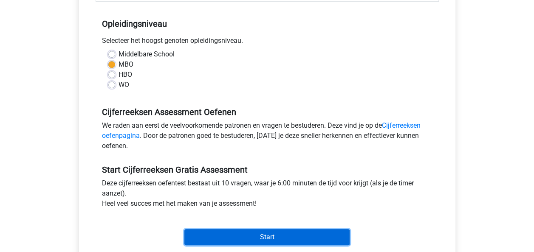
click at [287, 235] on input "Start" at bounding box center [266, 238] width 165 height 16
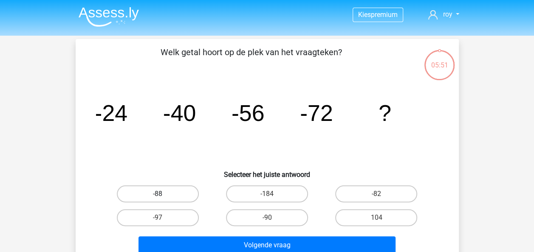
click at [187, 197] on label "-88" at bounding box center [158, 194] width 82 height 17
click at [163, 197] on input "-88" at bounding box center [161, 197] width 6 height 6
radio input "true"
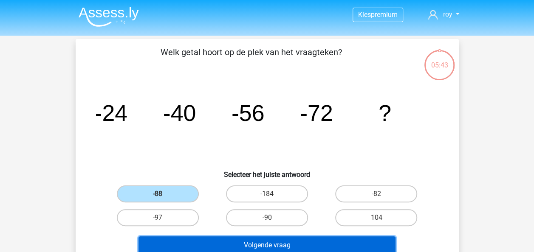
click at [269, 241] on button "Volgende vraag" at bounding box center [267, 246] width 257 height 18
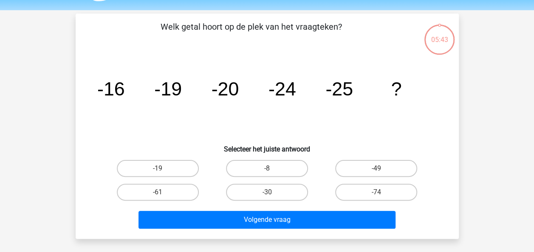
scroll to position [39, 0]
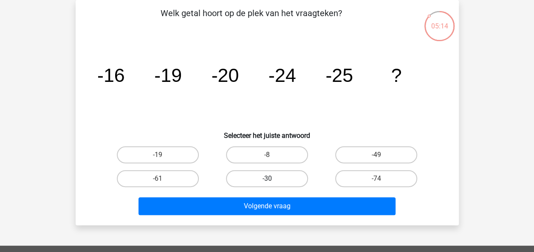
click at [294, 183] on label "-30" at bounding box center [267, 178] width 82 height 17
click at [272, 183] on input "-30" at bounding box center [270, 182] width 6 height 6
radio input "true"
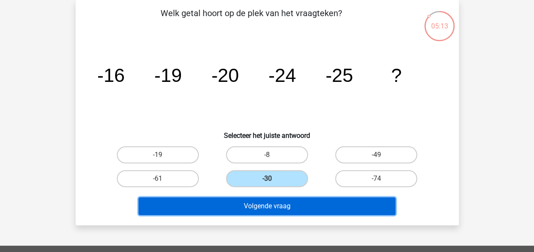
click at [287, 200] on button "Volgende vraag" at bounding box center [267, 207] width 257 height 18
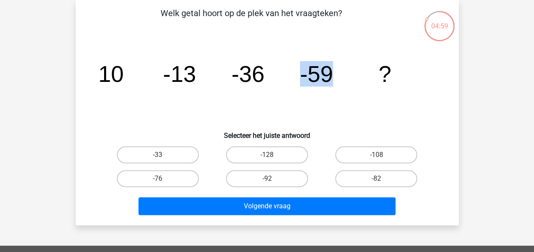
drag, startPoint x: 296, startPoint y: 81, endPoint x: 353, endPoint y: 82, distance: 57.4
click at [353, 82] on icon "image/svg+xml 10 -13 -36 -59 ?" at bounding box center [267, 82] width 343 height 86
click at [145, 184] on label "-76" at bounding box center [158, 178] width 82 height 17
click at [158, 184] on input "-76" at bounding box center [161, 182] width 6 height 6
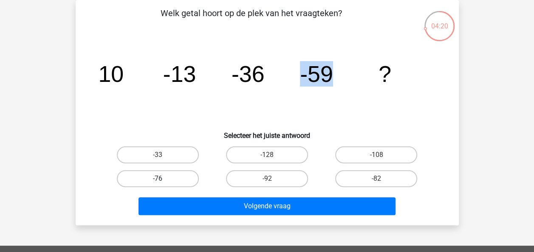
radio input "true"
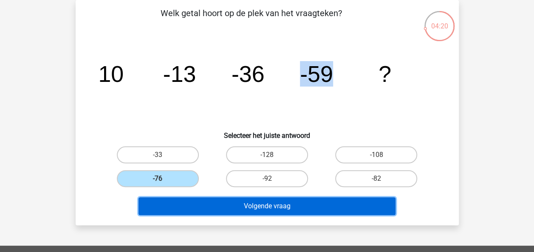
click at [174, 198] on button "Volgende vraag" at bounding box center [267, 207] width 257 height 18
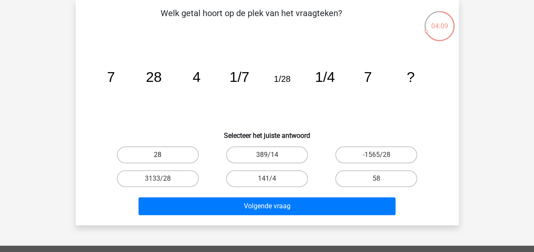
click at [179, 159] on label "28" at bounding box center [158, 155] width 82 height 17
click at [163, 159] on input "28" at bounding box center [161, 158] width 6 height 6
radio input "true"
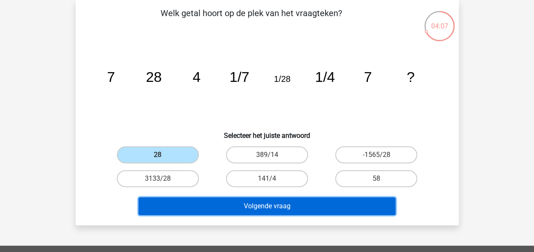
click at [223, 207] on button "Volgende vraag" at bounding box center [267, 207] width 257 height 18
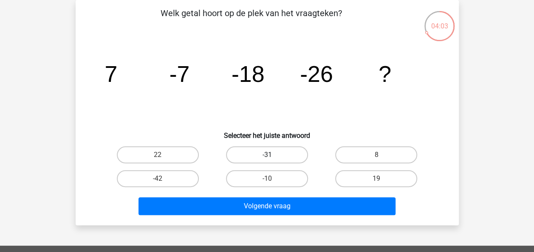
click at [284, 154] on label "-31" at bounding box center [267, 155] width 82 height 17
click at [272, 155] on input "-31" at bounding box center [270, 158] width 6 height 6
radio input "true"
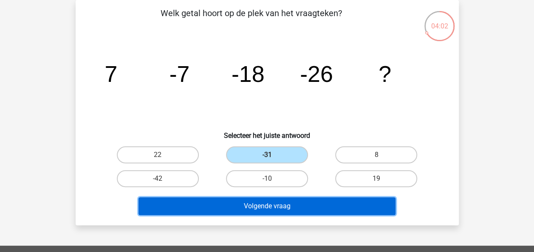
click at [274, 207] on button "Volgende vraag" at bounding box center [267, 207] width 257 height 18
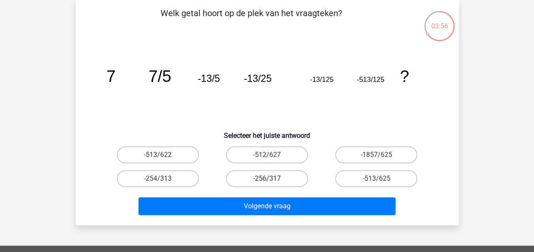
click at [247, 182] on label "-256/317" at bounding box center [267, 178] width 82 height 17
click at [267, 182] on input "-256/317" at bounding box center [270, 182] width 6 height 6
radio input "true"
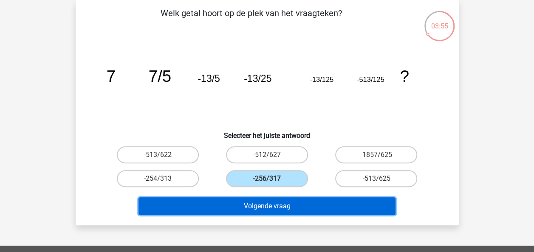
click at [244, 204] on button "Volgende vraag" at bounding box center [267, 207] width 257 height 18
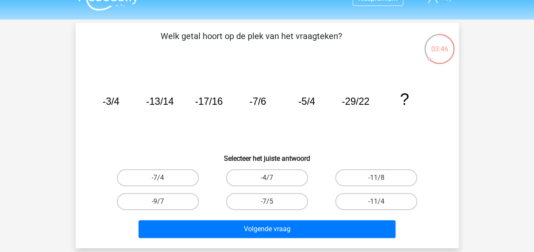
scroll to position [0, 0]
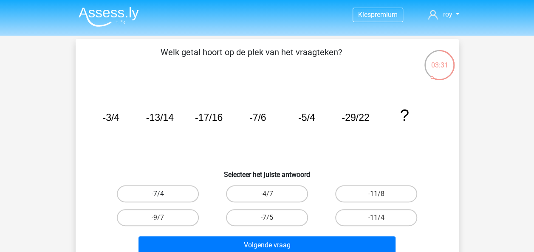
click at [176, 196] on label "-7/4" at bounding box center [158, 194] width 82 height 17
click at [163, 196] on input "-7/4" at bounding box center [161, 197] width 6 height 6
radio input "true"
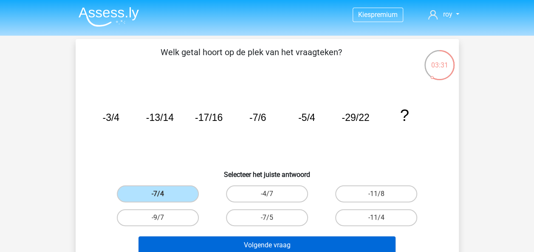
drag, startPoint x: 201, startPoint y: 229, endPoint x: 208, endPoint y: 238, distance: 12.1
click at [202, 229] on div "-9/7" at bounding box center [157, 218] width 109 height 24
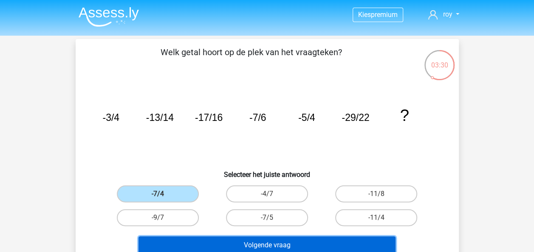
click at [211, 245] on button "Volgende vraag" at bounding box center [267, 246] width 257 height 18
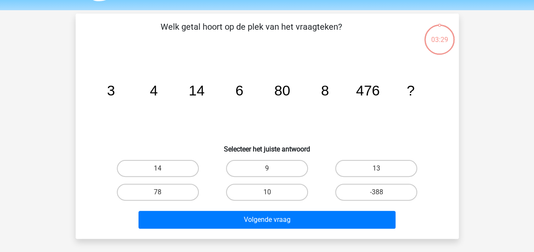
scroll to position [39, 0]
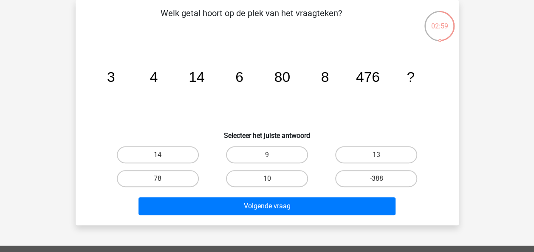
click at [276, 167] on div "10" at bounding box center [267, 179] width 109 height 24
click at [275, 162] on label "9" at bounding box center [267, 155] width 82 height 17
click at [272, 161] on input "9" at bounding box center [270, 158] width 6 height 6
radio input "true"
click at [276, 221] on div "Welk getal hoort op de plek van het vraagteken? image/svg+xml 3 4 14 6 80 8 476…" at bounding box center [267, 113] width 383 height 226
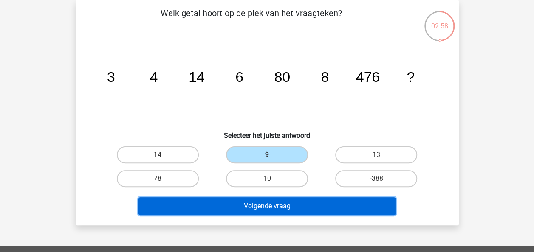
click at [276, 213] on button "Volgende vraag" at bounding box center [267, 207] width 257 height 18
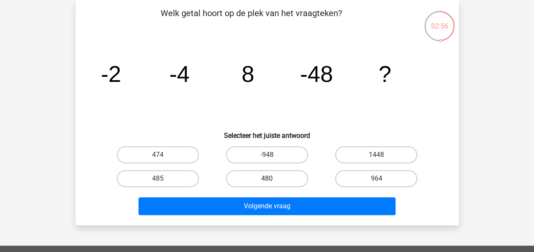
click at [255, 183] on label "480" at bounding box center [267, 178] width 82 height 17
click at [267, 183] on input "480" at bounding box center [270, 182] width 6 height 6
radio input "true"
click at [262, 196] on div "Volgende vraag" at bounding box center [267, 205] width 356 height 28
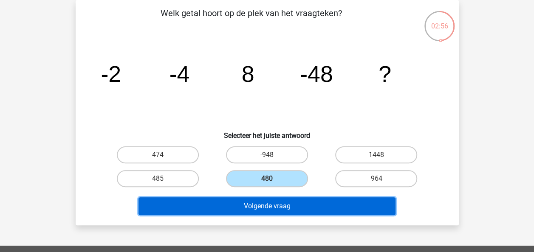
click at [265, 205] on button "Volgende vraag" at bounding box center [267, 207] width 257 height 18
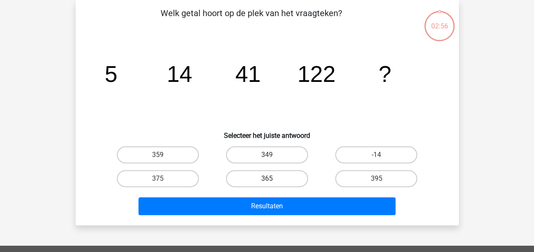
click at [266, 181] on label "365" at bounding box center [267, 178] width 82 height 17
click at [267, 181] on input "365" at bounding box center [270, 182] width 6 height 6
radio input "true"
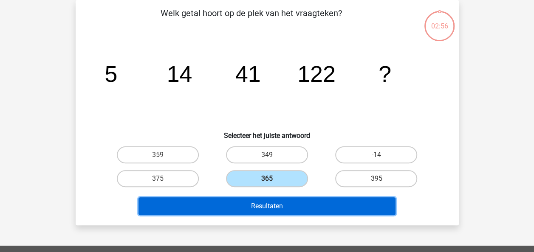
click at [268, 202] on button "Resultaten" at bounding box center [267, 207] width 257 height 18
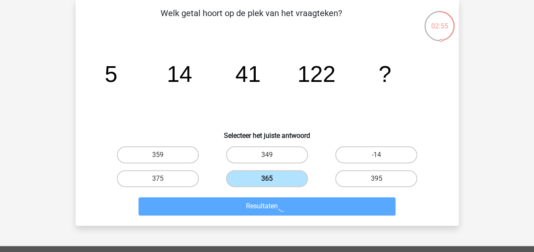
click at [266, 179] on label "365" at bounding box center [267, 178] width 82 height 17
click at [267, 179] on input "365" at bounding box center [270, 182] width 6 height 6
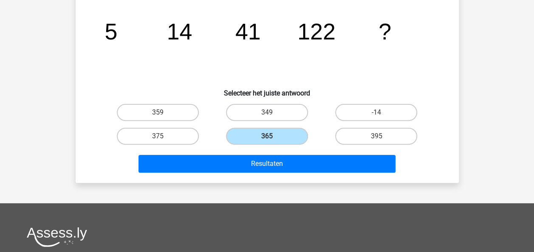
scroll to position [50, 0]
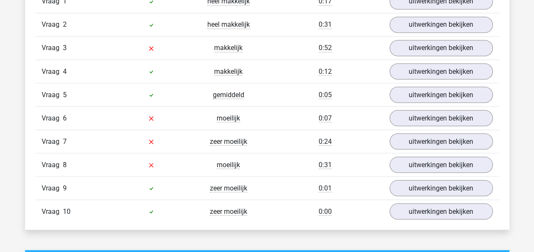
scroll to position [734, 0]
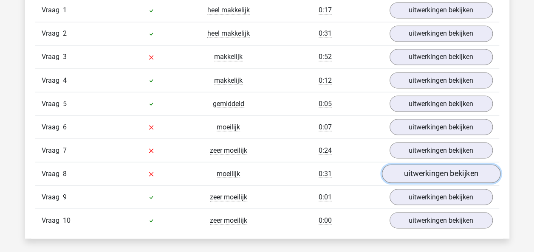
click at [448, 171] on link "uitwerkingen bekijken" at bounding box center [441, 174] width 119 height 19
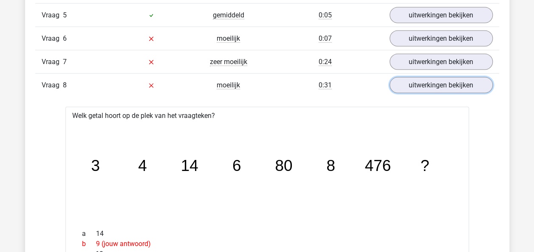
scroll to position [759, 0]
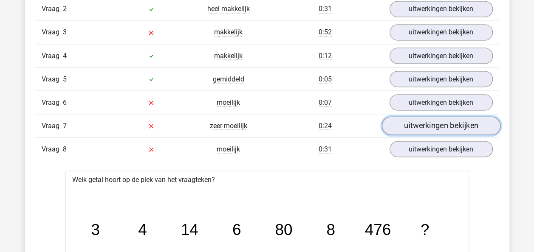
click at [460, 121] on link "uitwerkingen bekijken" at bounding box center [441, 126] width 119 height 19
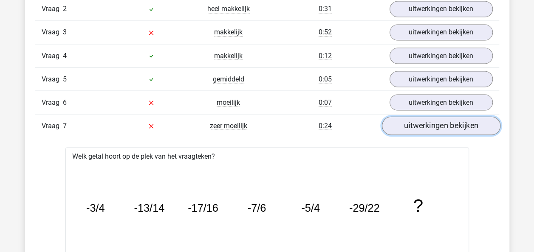
click at [477, 120] on link "uitwerkingen bekijken" at bounding box center [441, 126] width 119 height 19
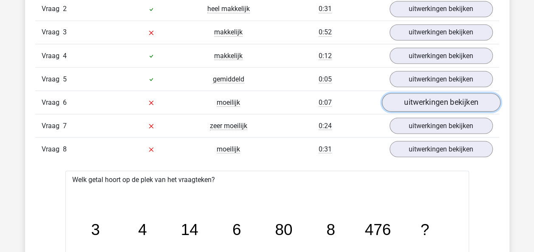
click at [471, 105] on link "uitwerkingen bekijken" at bounding box center [441, 103] width 119 height 19
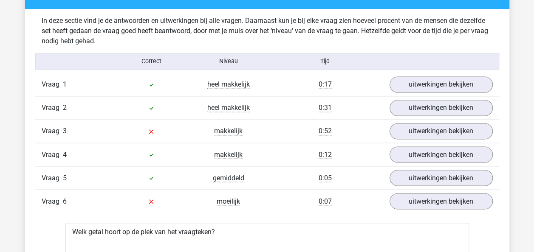
scroll to position [663, 0]
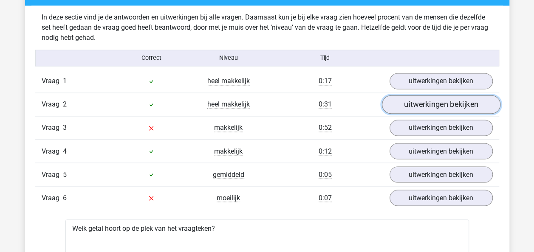
click at [459, 104] on link "uitwerkingen bekijken" at bounding box center [441, 105] width 119 height 19
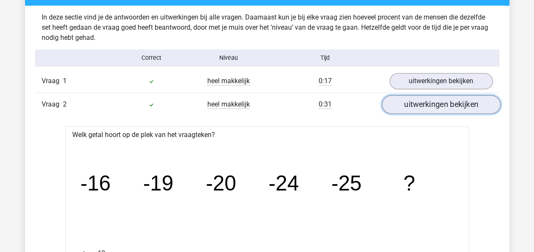
click at [459, 105] on link "uitwerkingen bekijken" at bounding box center [441, 105] width 119 height 19
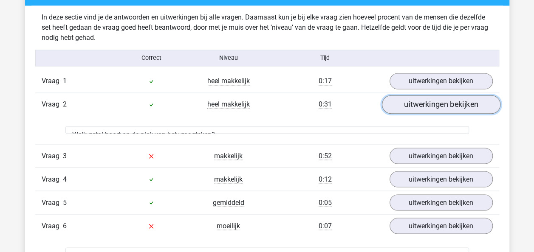
click at [459, 105] on link "uitwerkingen bekijken" at bounding box center [441, 105] width 119 height 19
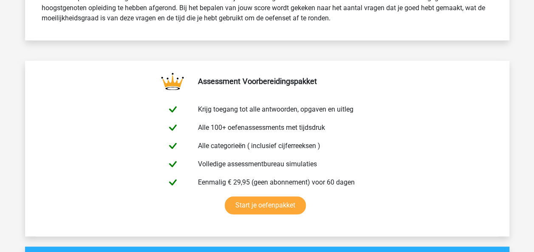
scroll to position [0, 0]
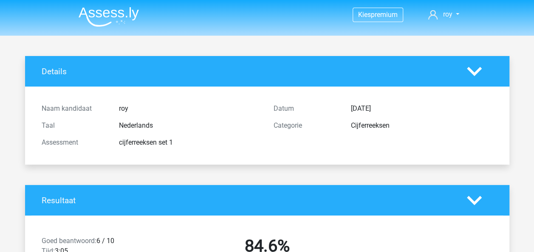
click at [92, 21] on img at bounding box center [109, 17] width 60 height 20
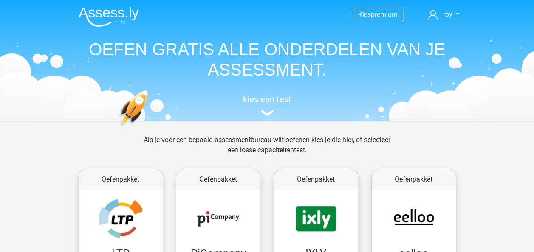
click at [530, 48] on header "Kies premium roy royleegwater032@gmail.com" at bounding box center [267, 61] width 534 height 122
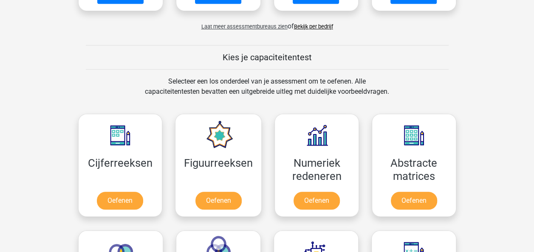
scroll to position [297, 0]
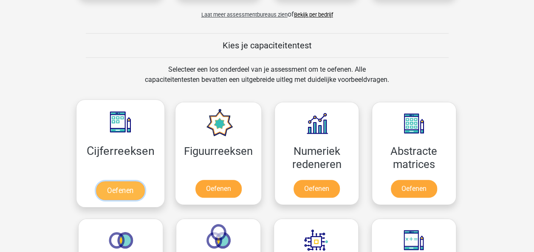
click at [135, 186] on link "Oefenen" at bounding box center [120, 190] width 48 height 19
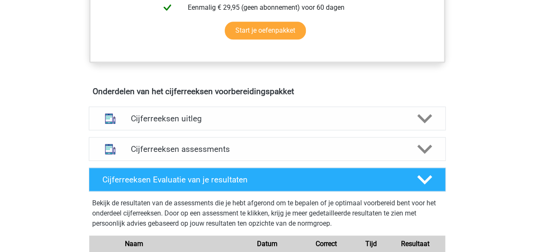
scroll to position [443, 0]
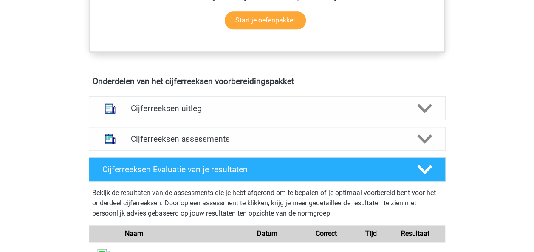
click at [383, 110] on div "Cijferreeksen uitleg" at bounding box center [267, 108] width 357 height 24
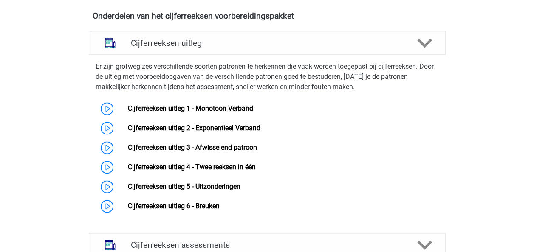
scroll to position [505, 0]
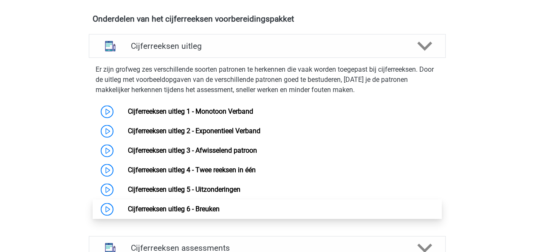
click at [128, 213] on link "Cijferreeksen uitleg 6 - Breuken" at bounding box center [174, 209] width 92 height 8
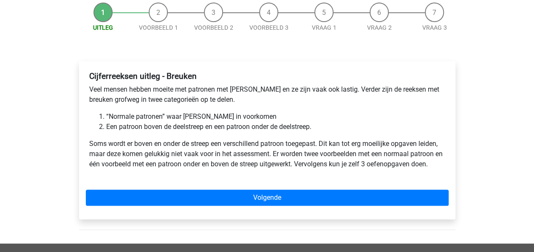
scroll to position [94, 0]
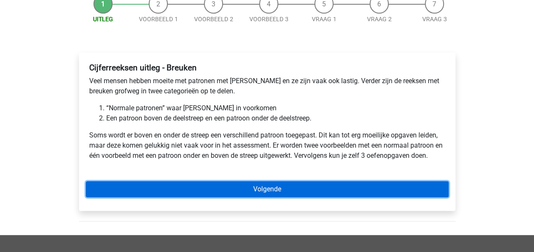
click at [180, 190] on link "Volgende" at bounding box center [267, 189] width 363 height 16
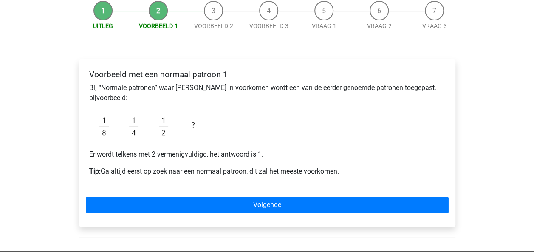
scroll to position [88, 0]
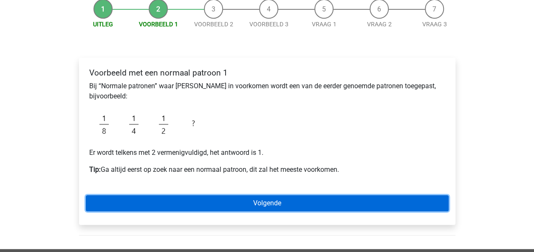
click at [201, 198] on link "Volgende" at bounding box center [267, 204] width 363 height 16
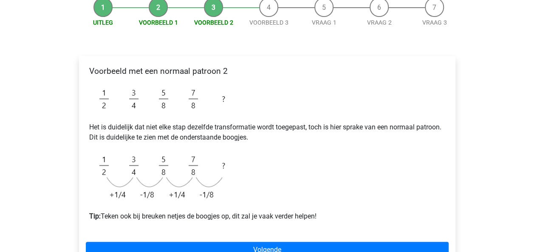
scroll to position [96, 0]
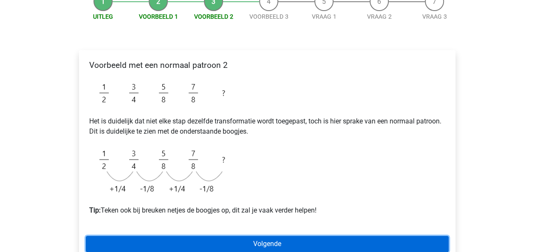
click at [241, 242] on link "Volgende" at bounding box center [267, 244] width 363 height 16
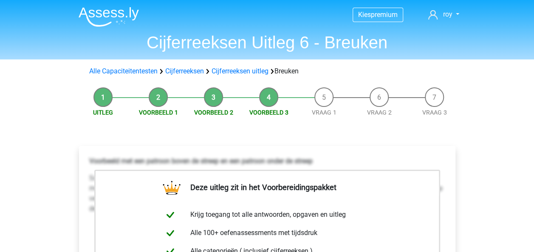
click at [120, 18] on img at bounding box center [109, 17] width 60 height 20
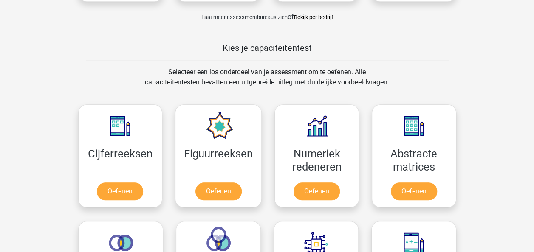
scroll to position [330, 0]
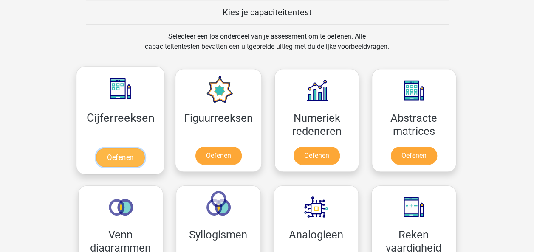
click at [131, 148] on link "Oefenen" at bounding box center [120, 157] width 48 height 19
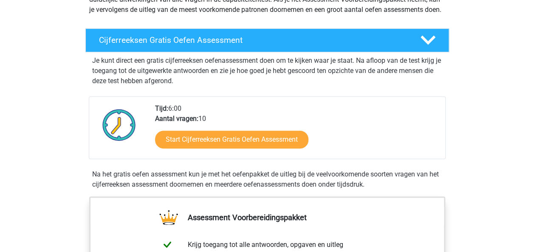
scroll to position [128, 0]
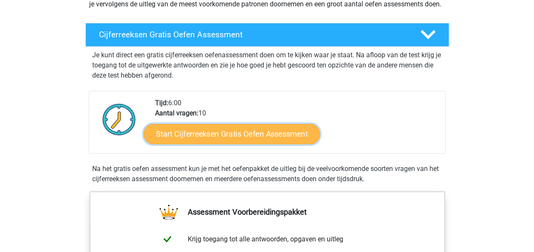
click at [305, 143] on link "Start Cijferreeksen Gratis Oefen Assessment" at bounding box center [232, 134] width 176 height 20
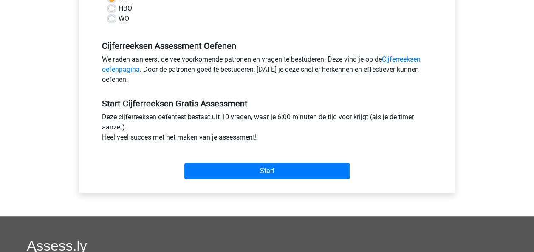
scroll to position [225, 0]
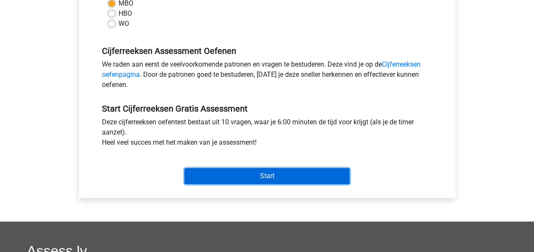
click at [293, 180] on input "Start" at bounding box center [266, 176] width 165 height 16
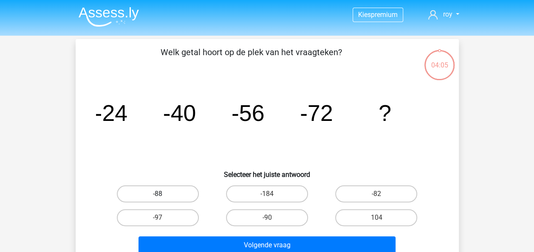
click at [171, 193] on label "-88" at bounding box center [158, 194] width 82 height 17
click at [163, 194] on input "-88" at bounding box center [161, 197] width 6 height 6
radio input "true"
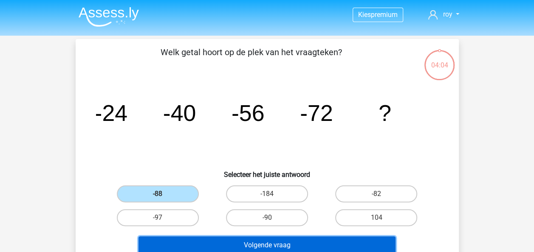
click at [195, 241] on button "Volgende vraag" at bounding box center [267, 246] width 257 height 18
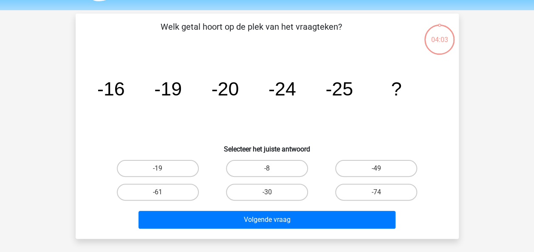
scroll to position [39, 0]
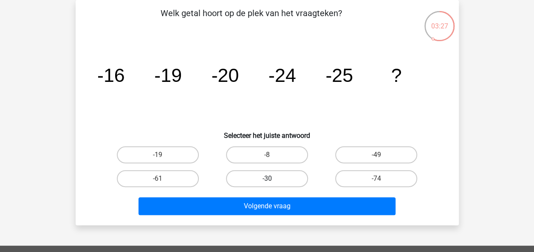
click at [300, 174] on label "-30" at bounding box center [267, 178] width 82 height 17
click at [272, 179] on input "-30" at bounding box center [270, 182] width 6 height 6
radio input "true"
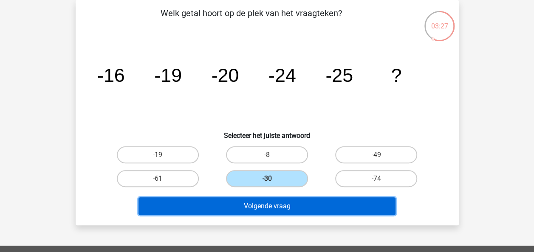
click at [296, 205] on button "Volgende vraag" at bounding box center [267, 207] width 257 height 18
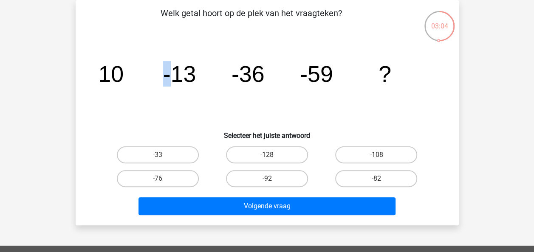
drag, startPoint x: 164, startPoint y: 73, endPoint x: 174, endPoint y: 77, distance: 10.9
click at [174, 77] on tspan "-13" at bounding box center [179, 74] width 33 height 26
drag, startPoint x: 174, startPoint y: 77, endPoint x: 123, endPoint y: 85, distance: 51.2
click at [122, 85] on tspan "10" at bounding box center [111, 74] width 26 height 26
click at [267, 177] on label "-92" at bounding box center [267, 178] width 82 height 17
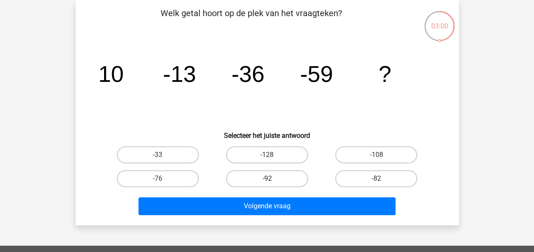
click at [267, 179] on input "-92" at bounding box center [270, 182] width 6 height 6
radio input "true"
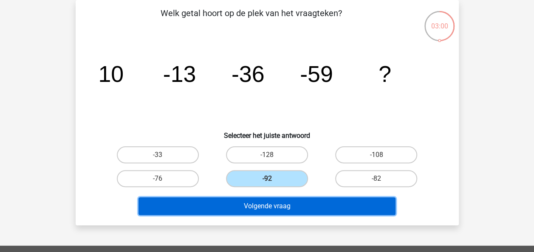
click at [258, 205] on button "Volgende vraag" at bounding box center [267, 207] width 257 height 18
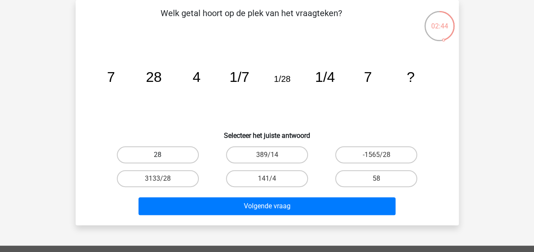
click at [180, 149] on label "28" at bounding box center [158, 155] width 82 height 17
click at [163, 155] on input "28" at bounding box center [161, 158] width 6 height 6
radio input "true"
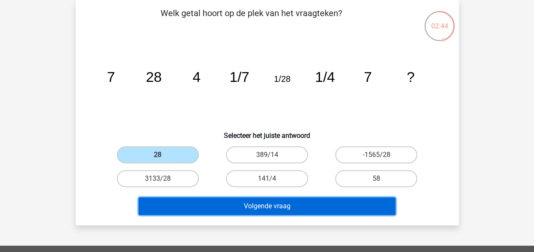
click at [196, 205] on button "Volgende vraag" at bounding box center [267, 207] width 257 height 18
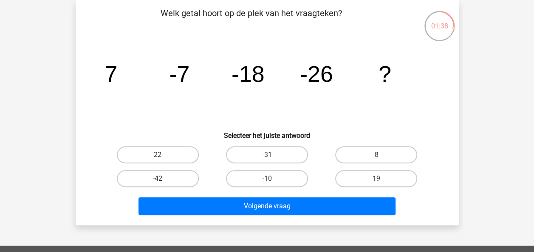
click at [181, 183] on label "-42" at bounding box center [158, 178] width 82 height 17
click at [163, 183] on input "-42" at bounding box center [161, 182] width 6 height 6
radio input "true"
click at [290, 155] on label "-31" at bounding box center [267, 155] width 82 height 17
click at [272, 155] on input "-31" at bounding box center [270, 158] width 6 height 6
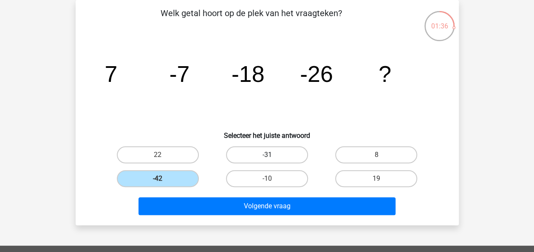
radio input "true"
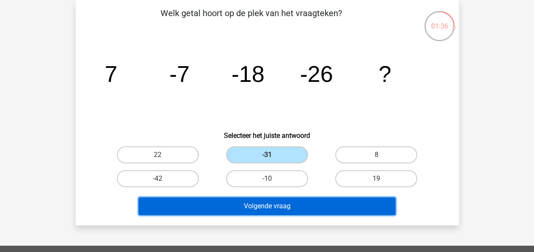
click at [290, 211] on button "Volgende vraag" at bounding box center [267, 207] width 257 height 18
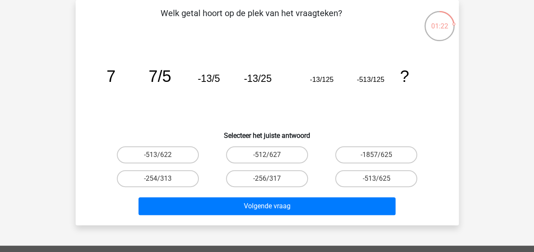
click at [372, 168] on div "-513/625" at bounding box center [376, 179] width 109 height 24
click at [374, 181] on label "-513/625" at bounding box center [376, 178] width 82 height 17
click at [377, 181] on input "-513/625" at bounding box center [380, 182] width 6 height 6
radio input "true"
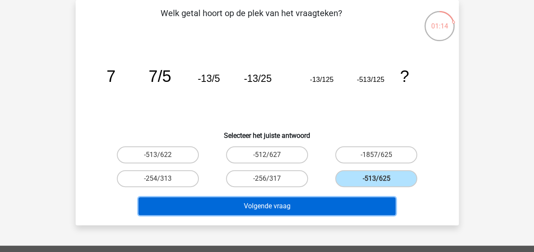
click at [334, 212] on button "Volgende vraag" at bounding box center [267, 207] width 257 height 18
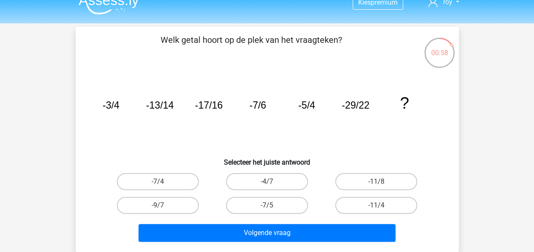
scroll to position [15, 0]
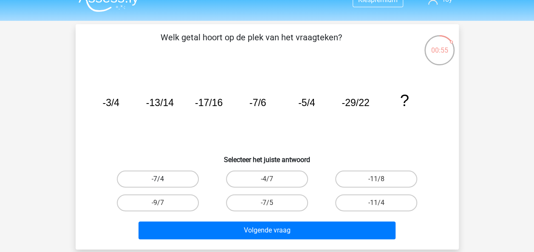
click at [176, 173] on label "-7/4" at bounding box center [158, 179] width 82 height 17
click at [163, 179] on input "-7/4" at bounding box center [161, 182] width 6 height 6
radio input "true"
click at [250, 213] on div "-7/5" at bounding box center [267, 203] width 109 height 24
click at [251, 213] on div "-7/5" at bounding box center [267, 203] width 109 height 24
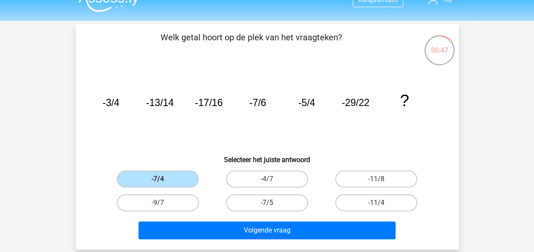
click at [252, 207] on label "-7/5" at bounding box center [267, 203] width 82 height 17
click at [267, 207] on input "-7/5" at bounding box center [270, 206] width 6 height 6
radio input "true"
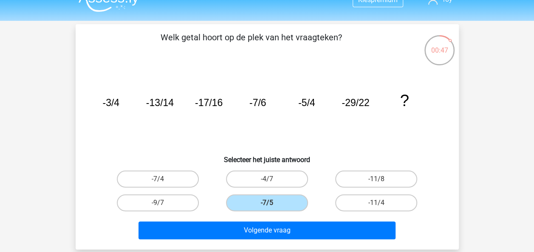
click at [252, 244] on div "Welk getal hoort op de plek van het vraagteken? image/svg+xml -3/4 -13/14 -17/1…" at bounding box center [267, 137] width 383 height 226
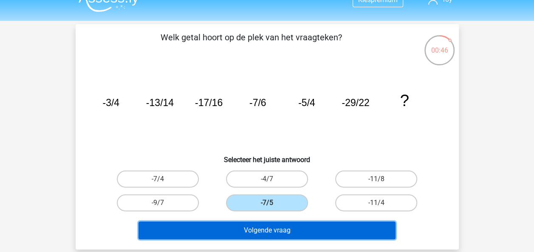
click at [253, 235] on button "Volgende vraag" at bounding box center [267, 231] width 257 height 18
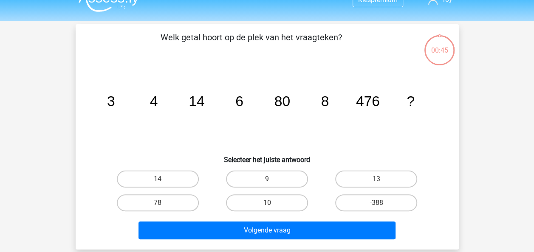
scroll to position [39, 0]
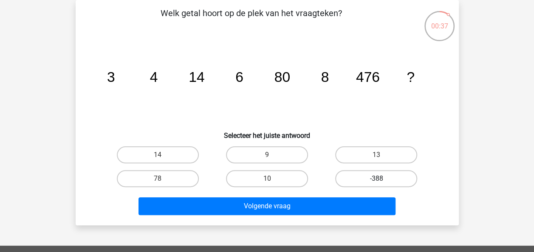
click at [365, 177] on label "-388" at bounding box center [376, 178] width 82 height 17
click at [377, 179] on input "-388" at bounding box center [380, 182] width 6 height 6
radio input "true"
click at [354, 195] on div "Volgende vraag" at bounding box center [267, 205] width 356 height 28
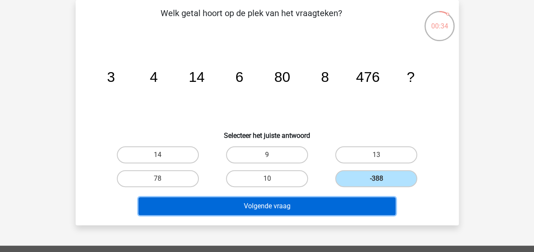
click at [258, 206] on button "Volgende vraag" at bounding box center [267, 207] width 257 height 18
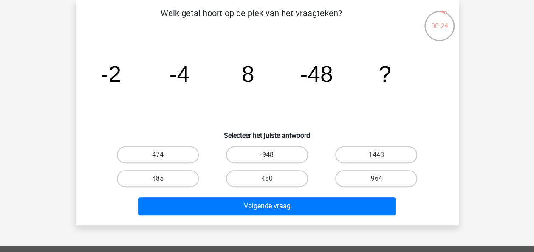
click at [290, 175] on label "480" at bounding box center [267, 178] width 82 height 17
click at [272, 179] on input "480" at bounding box center [270, 182] width 6 height 6
radio input "true"
click at [278, 217] on div "Volgende vraag" at bounding box center [267, 208] width 328 height 21
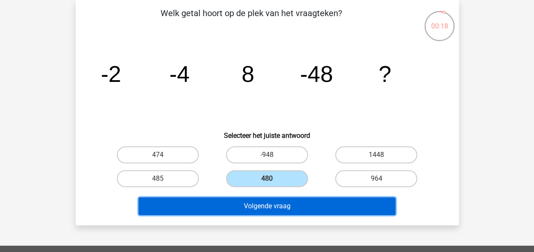
click at [283, 211] on button "Volgende vraag" at bounding box center [267, 207] width 257 height 18
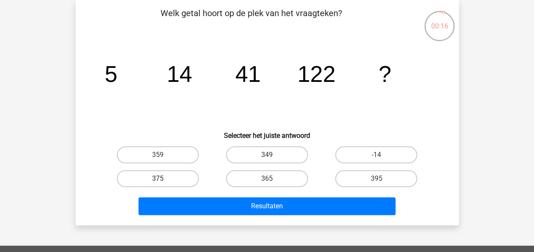
click at [173, 180] on label "375" at bounding box center [158, 178] width 82 height 17
click at [163, 180] on input "375" at bounding box center [161, 182] width 6 height 6
radio input "true"
click at [179, 195] on div "Resultaten" at bounding box center [267, 205] width 356 height 28
click at [187, 224] on div "Welk getal hoort op de plek van het vraagteken? image/svg+xml 5 14 41 122 ? Sel…" at bounding box center [267, 113] width 383 height 226
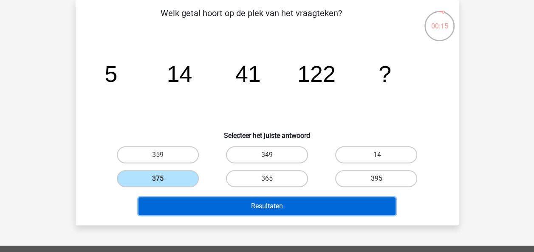
click at [188, 213] on button "Resultaten" at bounding box center [267, 207] width 257 height 18
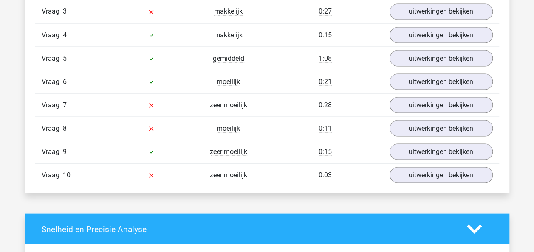
scroll to position [766, 0]
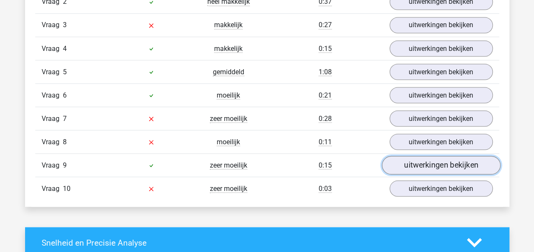
click at [458, 159] on link "uitwerkingen bekijken" at bounding box center [441, 165] width 119 height 19
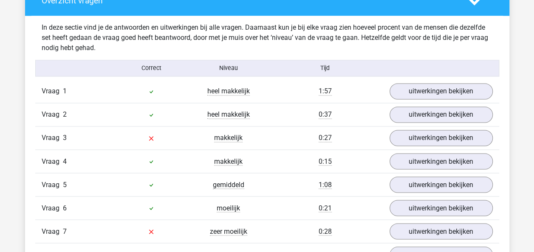
scroll to position [676, 0]
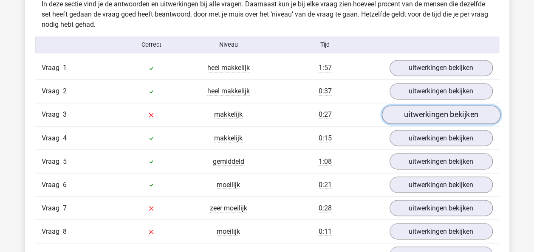
click at [441, 116] on link "uitwerkingen bekijken" at bounding box center [441, 115] width 119 height 19
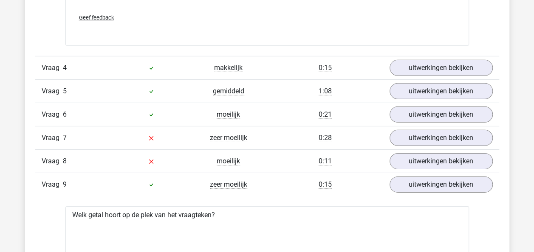
scroll to position [1250, 0]
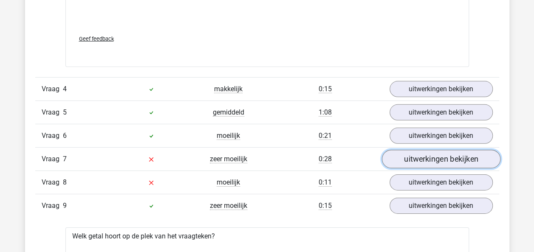
click at [433, 155] on link "uitwerkingen bekijken" at bounding box center [441, 159] width 119 height 19
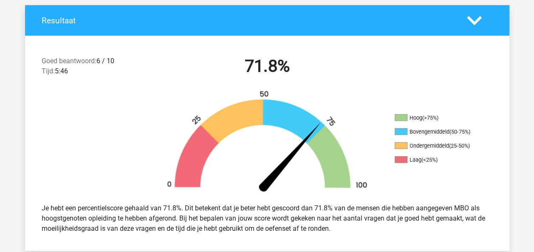
scroll to position [0, 0]
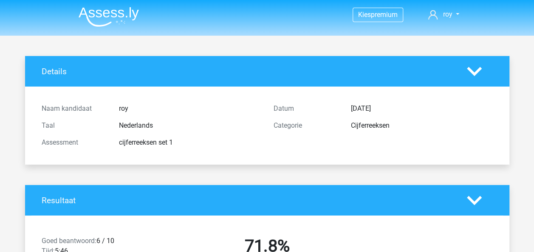
click at [94, 6] on li at bounding box center [105, 14] width 67 height 23
click at [96, 13] on img at bounding box center [109, 17] width 60 height 20
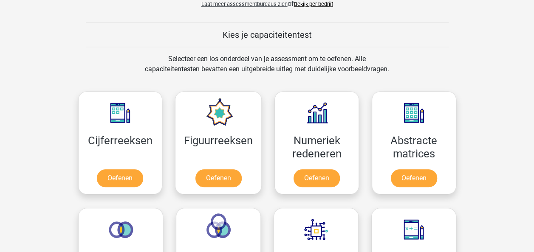
scroll to position [370, 0]
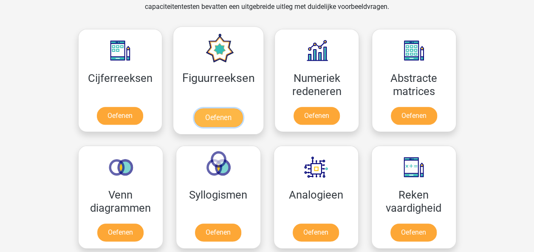
click at [240, 124] on link "Oefenen" at bounding box center [218, 117] width 48 height 19
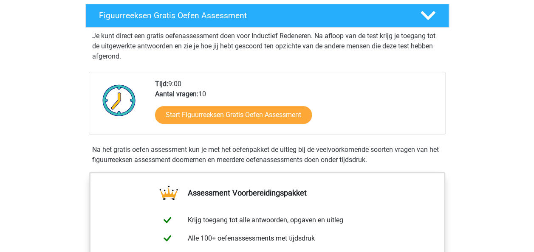
scroll to position [164, 0]
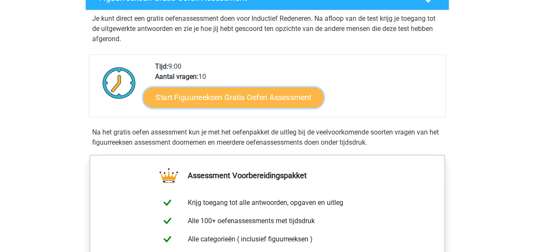
click at [236, 101] on link "Start Figuurreeksen Gratis Oefen Assessment" at bounding box center [233, 97] width 180 height 20
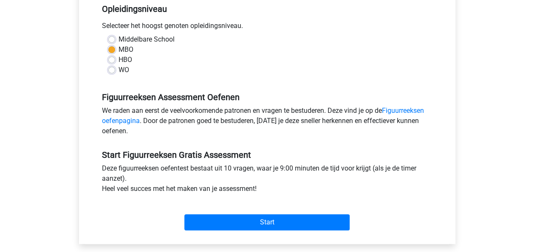
scroll to position [182, 0]
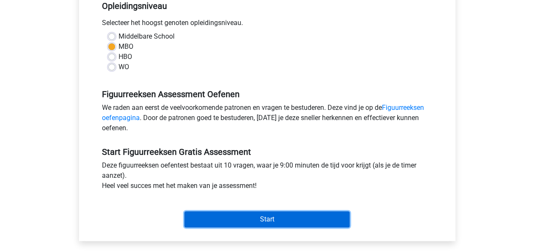
click at [263, 221] on input "Start" at bounding box center [266, 220] width 165 height 16
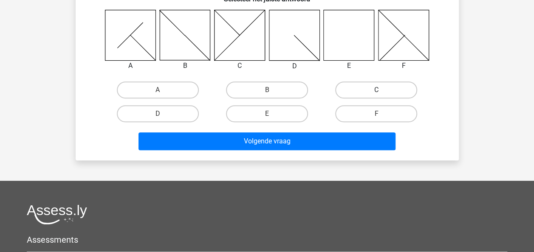
scroll to position [140, 0]
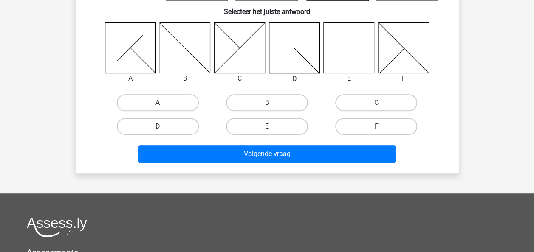
drag, startPoint x: 283, startPoint y: 125, endPoint x: 289, endPoint y: 135, distance: 12.3
click at [283, 125] on label "E" at bounding box center [267, 126] width 82 height 17
click at [272, 127] on input "E" at bounding box center [270, 130] width 6 height 6
radio input "true"
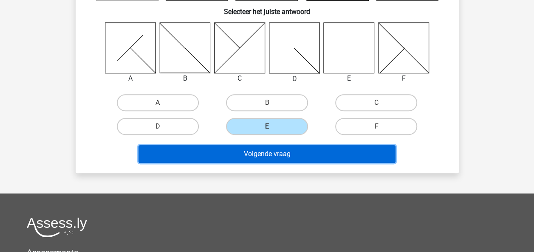
click at [298, 157] on button "Volgende vraag" at bounding box center [267, 154] width 257 height 18
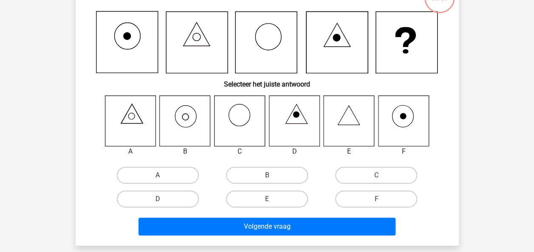
scroll to position [39, 0]
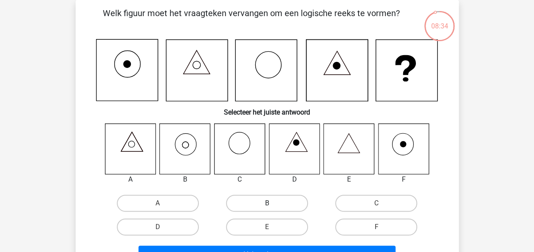
click at [264, 198] on label "B" at bounding box center [267, 203] width 82 height 17
click at [267, 204] on input "B" at bounding box center [270, 207] width 6 height 6
radio input "true"
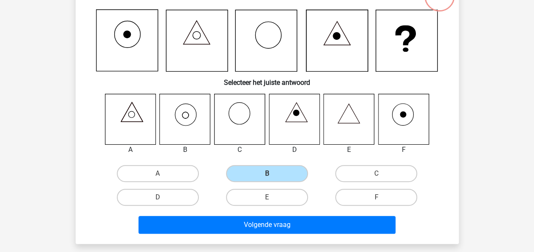
scroll to position [75, 0]
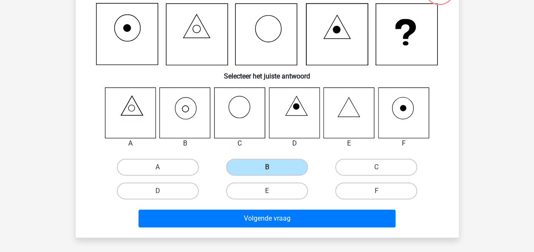
click at [320, 230] on div "Welk figuur moet het vraagteken vervangen om een logische reeks te vormen? Sele…" at bounding box center [267, 101] width 383 height 274
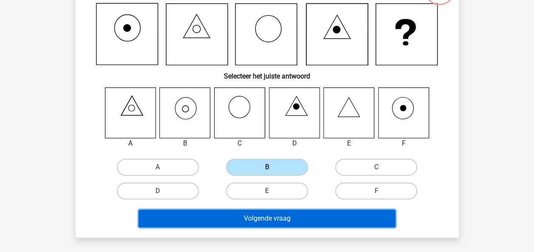
click at [322, 224] on button "Volgende vraag" at bounding box center [267, 219] width 257 height 18
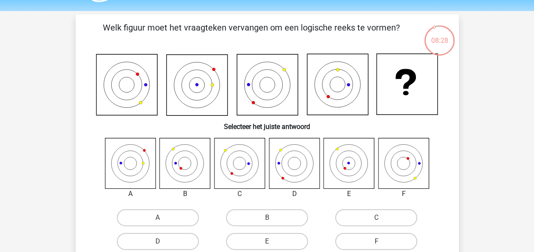
scroll to position [23, 0]
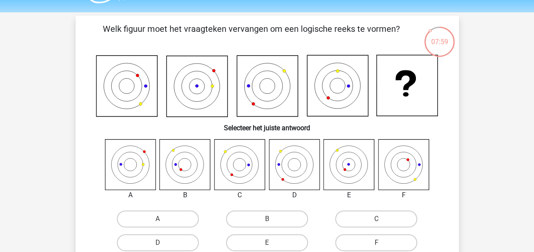
click at [321, 76] on icon at bounding box center [337, 85] width 61 height 61
drag, startPoint x: 321, startPoint y: 76, endPoint x: 336, endPoint y: 77, distance: 14.9
click at [336, 77] on icon at bounding box center [337, 85] width 61 height 61
click at [354, 209] on div "C" at bounding box center [376, 219] width 109 height 24
click at [355, 211] on label "C" at bounding box center [376, 219] width 82 height 17
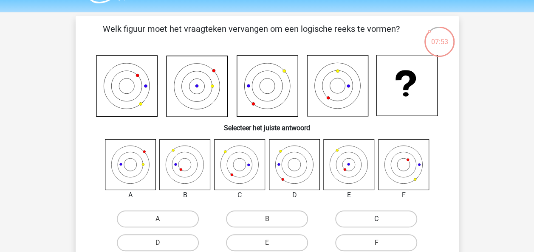
click at [377, 219] on input "C" at bounding box center [380, 222] width 6 height 6
radio input "true"
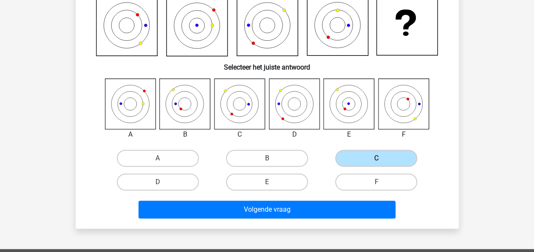
scroll to position [93, 0]
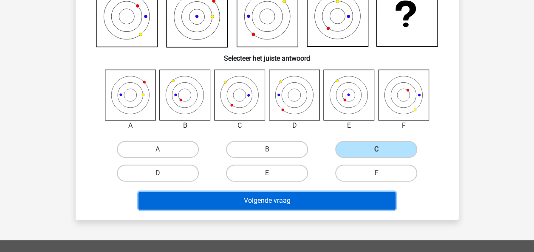
click at [317, 204] on button "Volgende vraag" at bounding box center [267, 201] width 257 height 18
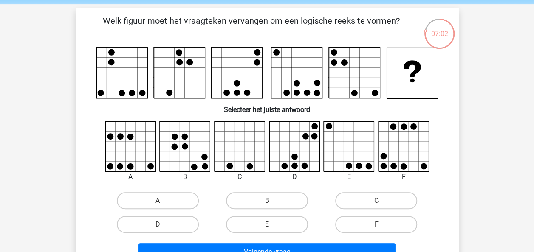
scroll to position [38, 0]
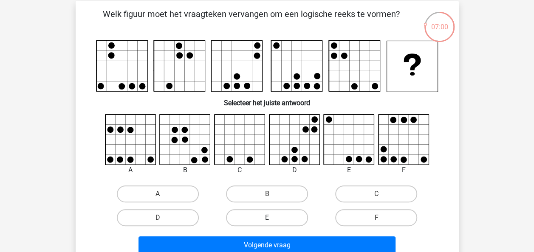
click at [252, 223] on label "E" at bounding box center [267, 218] width 82 height 17
click at [267, 223] on input "E" at bounding box center [270, 221] width 6 height 6
radio input "true"
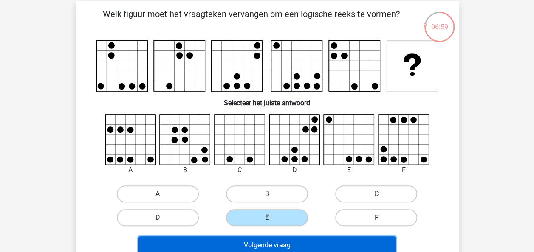
click at [254, 245] on button "Volgende vraag" at bounding box center [267, 246] width 257 height 18
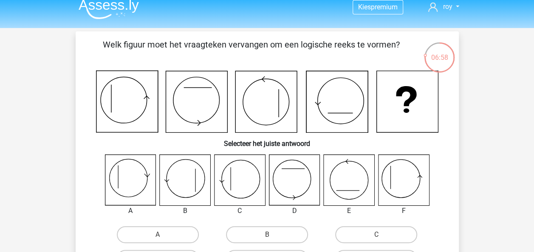
scroll to position [5, 0]
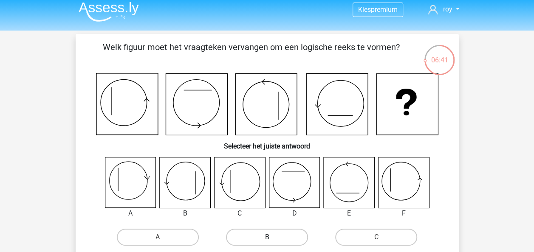
click at [286, 236] on label "B" at bounding box center [267, 237] width 82 height 17
click at [272, 238] on input "B" at bounding box center [270, 241] width 6 height 6
radio input "true"
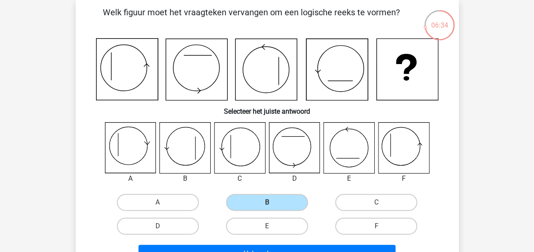
scroll to position [49, 0]
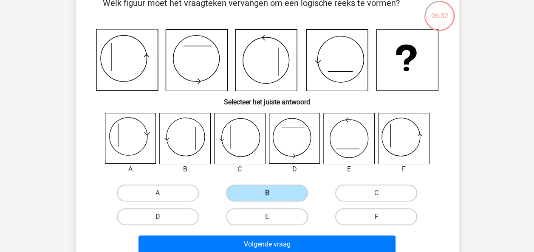
click at [162, 216] on label "D" at bounding box center [158, 217] width 82 height 17
click at [162, 217] on input "D" at bounding box center [161, 220] width 6 height 6
radio input "true"
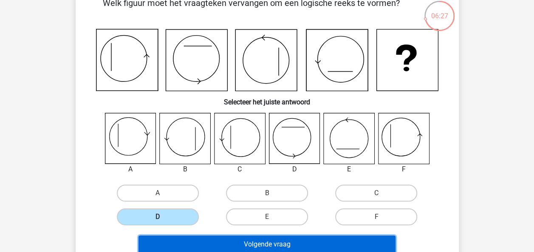
click at [259, 245] on button "Volgende vraag" at bounding box center [267, 245] width 257 height 18
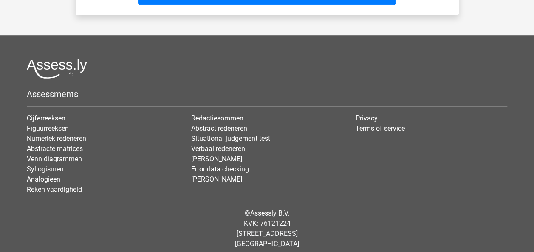
scroll to position [78, 0]
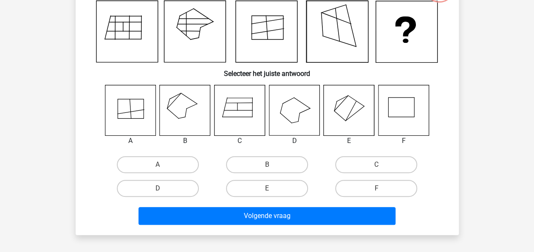
click at [269, 165] on input "B" at bounding box center [270, 168] width 6 height 6
radio input "true"
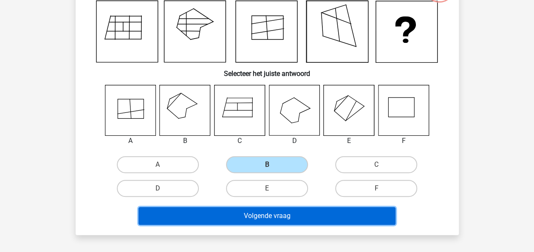
click at [262, 223] on button "Volgende vraag" at bounding box center [267, 216] width 257 height 18
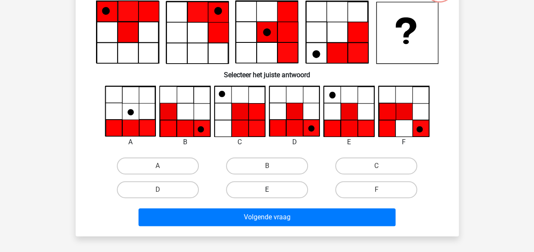
scroll to position [39, 0]
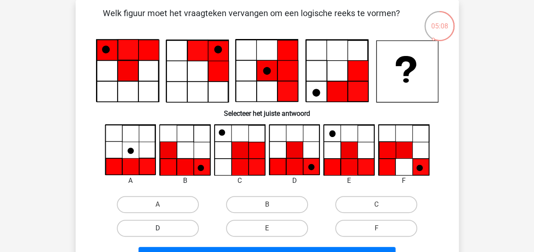
click at [172, 230] on label "D" at bounding box center [158, 228] width 82 height 17
click at [163, 230] on input "D" at bounding box center [161, 232] width 6 height 6
radio input "true"
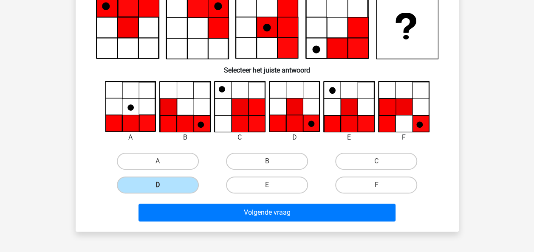
scroll to position [89, 0]
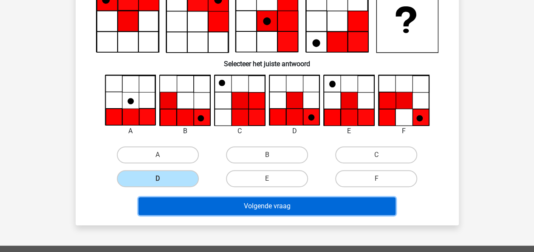
click at [353, 210] on button "Volgende vraag" at bounding box center [267, 207] width 257 height 18
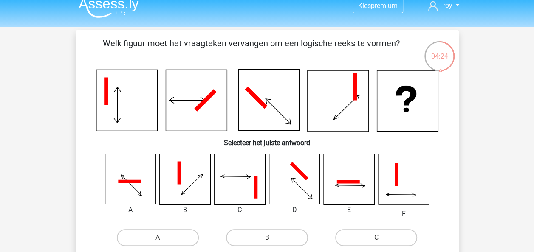
scroll to position [11, 0]
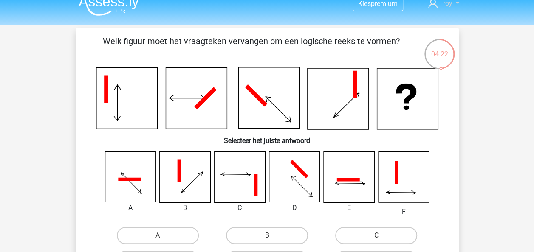
click at [455, 7] on link "roy" at bounding box center [443, 3] width 37 height 10
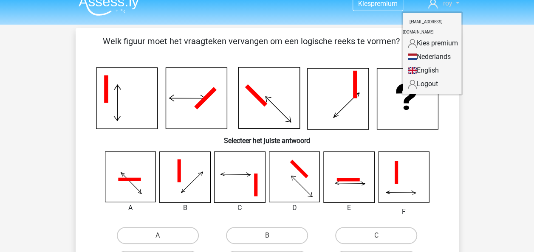
click at [455, 7] on link "roy" at bounding box center [443, 3] width 37 height 10
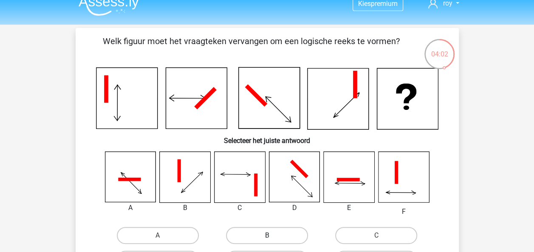
click at [252, 236] on label "B" at bounding box center [267, 235] width 82 height 17
click at [267, 236] on input "B" at bounding box center [270, 239] width 6 height 6
radio input "true"
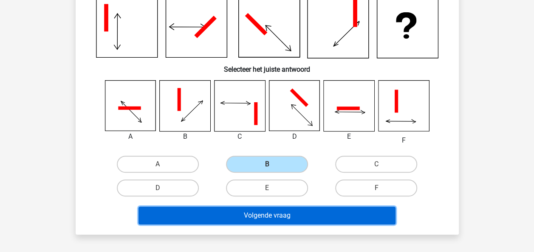
click at [360, 215] on button "Volgende vraag" at bounding box center [267, 216] width 257 height 18
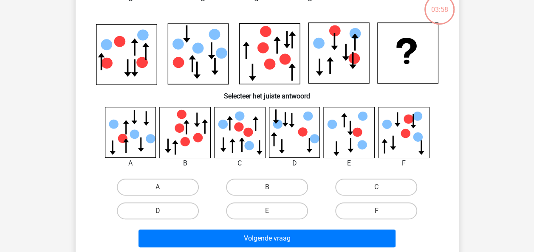
scroll to position [39, 0]
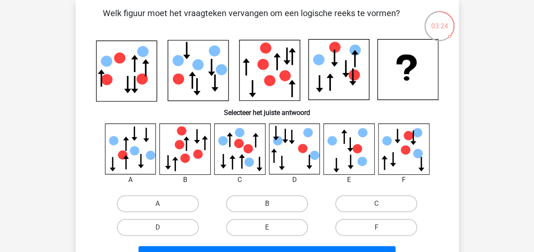
click at [258, 204] on label "B" at bounding box center [267, 204] width 82 height 17
click at [267, 204] on input "B" at bounding box center [270, 207] width 6 height 6
radio input "true"
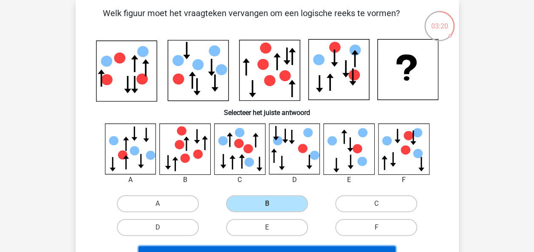
click at [259, 252] on html "Kies premium roy [EMAIL_ADDRESS][DOMAIN_NAME]" at bounding box center [267, 240] width 534 height 558
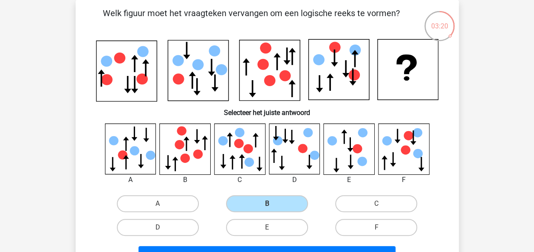
click at [259, 245] on div "Volgende vraag" at bounding box center [267, 254] width 356 height 28
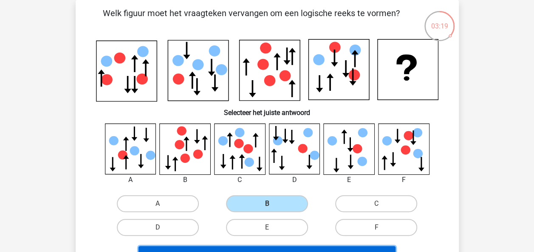
click at [259, 248] on button "Volgende vraag" at bounding box center [267, 256] width 257 height 18
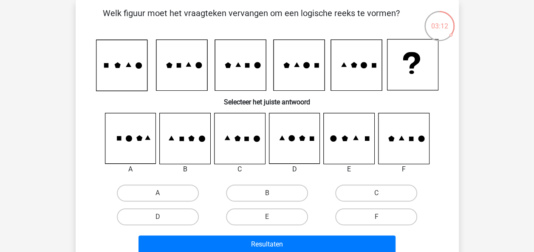
click at [116, 70] on icon at bounding box center [121, 65] width 51 height 51
click at [172, 194] on label "A" at bounding box center [158, 193] width 82 height 17
click at [163, 194] on input "A" at bounding box center [161, 196] width 6 height 6
radio input "true"
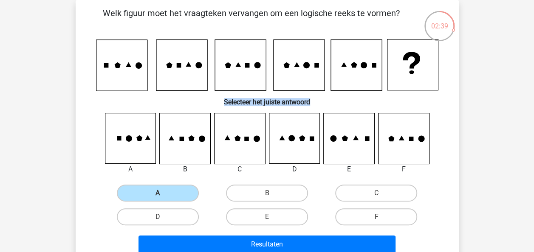
drag, startPoint x: 471, startPoint y: 91, endPoint x: 475, endPoint y: 103, distance: 12.9
click at [475, 103] on div "Kies premium roy [EMAIL_ADDRESS][DOMAIN_NAME]" at bounding box center [267, 235] width 534 height 548
drag, startPoint x: 475, startPoint y: 103, endPoint x: 256, endPoint y: 207, distance: 242.4
click at [431, 128] on div "Kies premium roy [EMAIL_ADDRESS][DOMAIN_NAME]" at bounding box center [267, 235] width 534 height 548
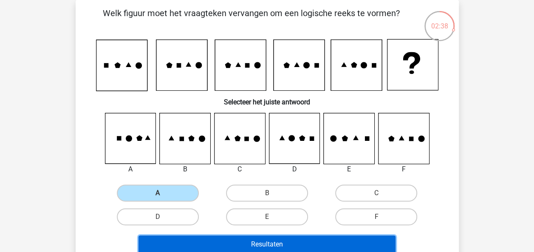
click at [209, 247] on button "Resultaten" at bounding box center [267, 245] width 257 height 18
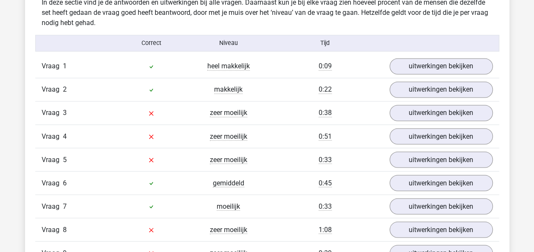
scroll to position [676, 0]
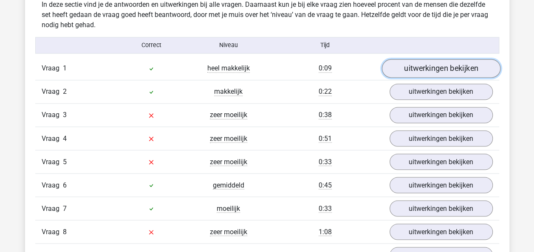
click at [465, 69] on link "uitwerkingen bekijken" at bounding box center [441, 69] width 119 height 19
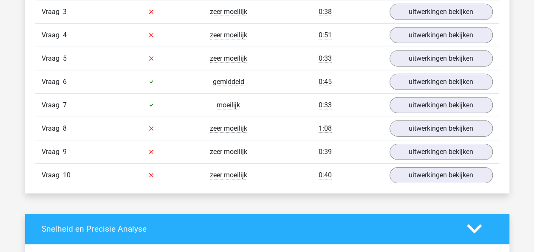
scroll to position [1244, 0]
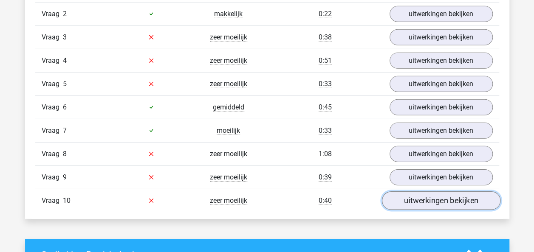
click at [453, 197] on link "uitwerkingen bekijken" at bounding box center [441, 201] width 119 height 19
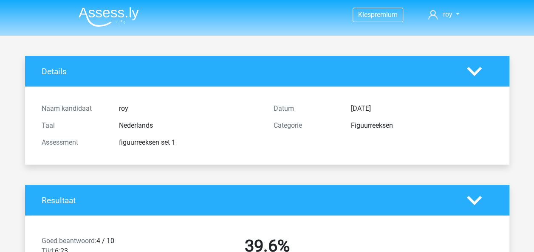
click at [162, 10] on nav "Kies premium roy [EMAIL_ADDRESS][DOMAIN_NAME]" at bounding box center [267, 15] width 391 height 28
click at [150, 10] on nav "Kies premium roy [EMAIL_ADDRESS][DOMAIN_NAME]" at bounding box center [267, 15] width 391 height 28
click at [112, 20] on img at bounding box center [109, 17] width 60 height 20
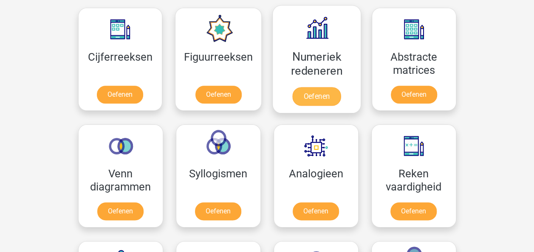
scroll to position [389, 0]
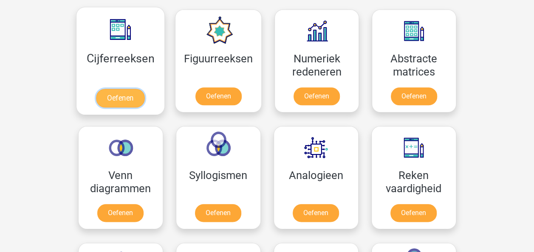
click at [121, 91] on link "Oefenen" at bounding box center [120, 98] width 48 height 19
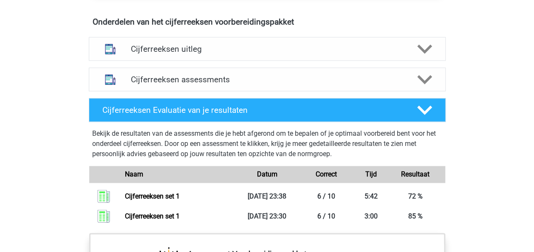
scroll to position [501, 0]
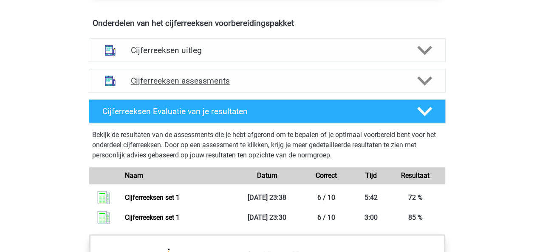
click at [309, 78] on div "Cijferreeksen assessments" at bounding box center [267, 81] width 357 height 24
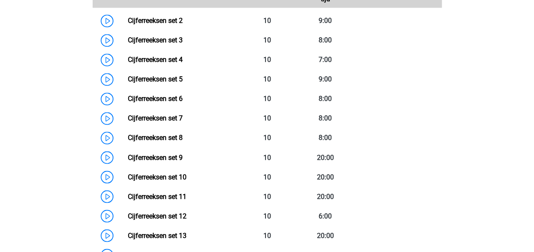
scroll to position [651, 0]
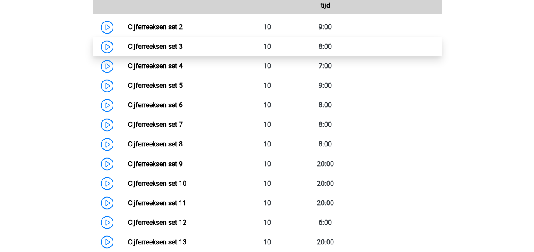
click at [128, 51] on link "Cijferreeksen set 3" at bounding box center [155, 47] width 55 height 8
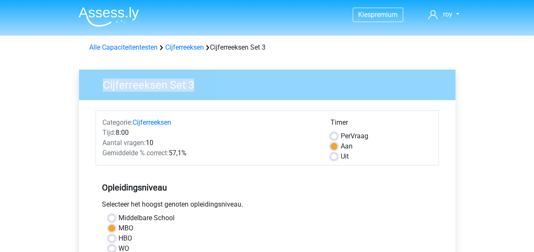
drag, startPoint x: 0, startPoint y: 0, endPoint x: 105, endPoint y: 57, distance: 119.8
click at [105, 57] on div "Cijferreeksen Set 3 Categorie: Cijferreeksen Tijd: 8:00 Aantal vragen: 10 Gemid…" at bounding box center [267, 251] width 390 height 391
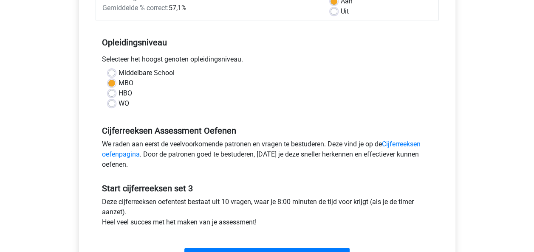
scroll to position [191, 0]
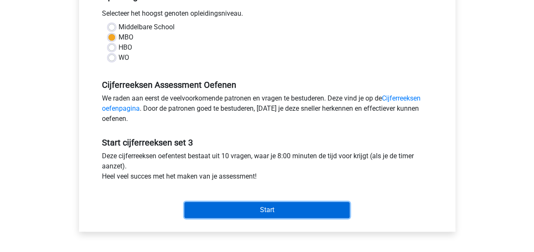
click at [271, 213] on input "Start" at bounding box center [266, 210] width 165 height 16
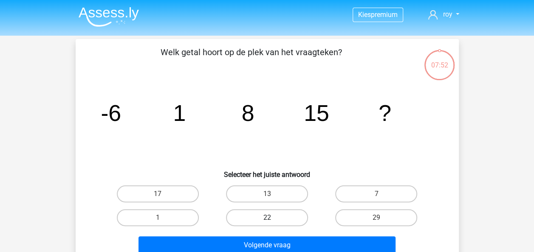
click at [278, 225] on label "22" at bounding box center [267, 218] width 82 height 17
click at [272, 224] on input "22" at bounding box center [270, 221] width 6 height 6
radio input "true"
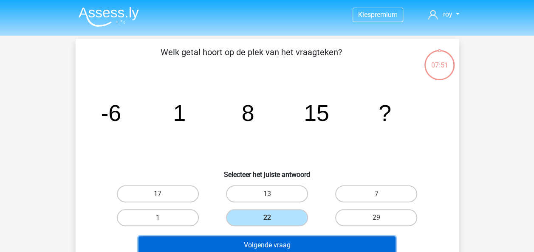
click at [286, 242] on button "Volgende vraag" at bounding box center [267, 246] width 257 height 18
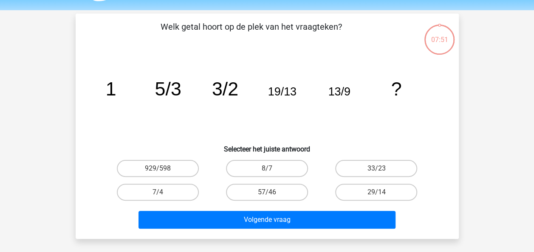
scroll to position [39, 0]
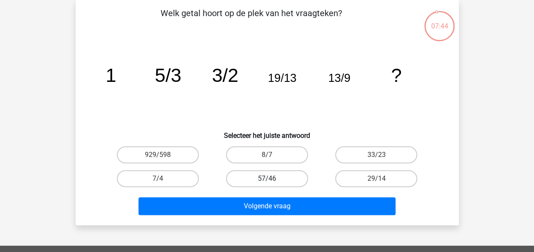
click at [285, 182] on label "57/46" at bounding box center [267, 178] width 82 height 17
click at [272, 182] on input "57/46" at bounding box center [270, 182] width 6 height 6
radio input "true"
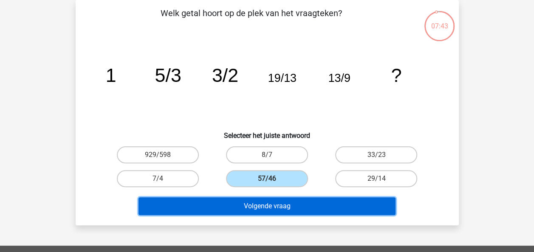
click at [283, 206] on button "Volgende vraag" at bounding box center [267, 207] width 257 height 18
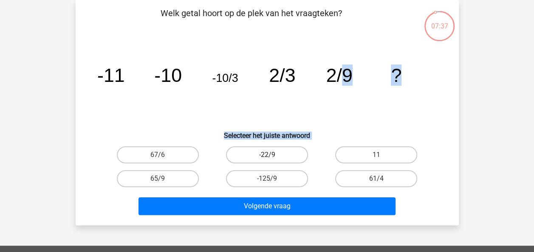
drag, startPoint x: 342, startPoint y: 88, endPoint x: 267, endPoint y: 148, distance: 95.8
click at [267, 148] on div "Welk getal hoort op de plek van het vraagteken? image/svg+xml -11 -10 -10/3 2/3…" at bounding box center [267, 113] width 377 height 212
click at [246, 163] on label "-22/9" at bounding box center [267, 155] width 82 height 17
click at [267, 161] on input "-22/9" at bounding box center [270, 158] width 6 height 6
radio input "true"
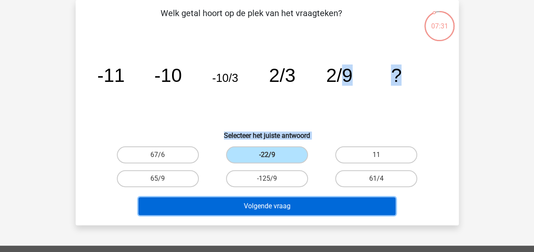
click at [255, 208] on button "Volgende vraag" at bounding box center [267, 207] width 257 height 18
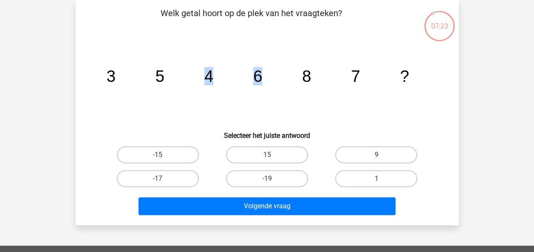
drag, startPoint x: 172, startPoint y: 100, endPoint x: 258, endPoint y: 95, distance: 86.4
click at [258, 95] on icon "image/svg+xml 3 5 4 6 8 7 ?" at bounding box center [267, 82] width 343 height 86
click at [371, 159] on label "9" at bounding box center [376, 155] width 82 height 17
click at [377, 159] on input "9" at bounding box center [380, 158] width 6 height 6
radio input "true"
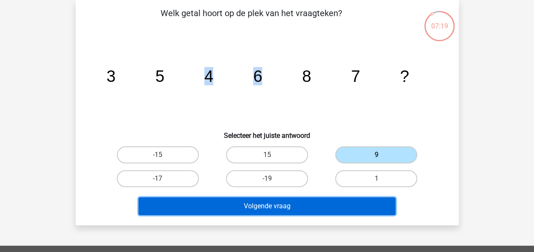
click at [348, 211] on button "Volgende vraag" at bounding box center [267, 207] width 257 height 18
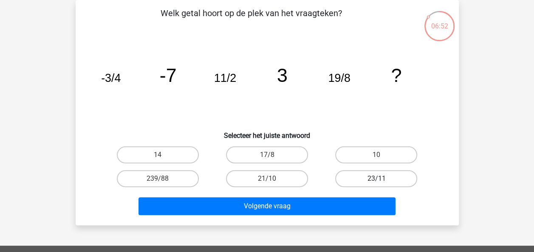
click at [368, 179] on label "23/11" at bounding box center [376, 178] width 82 height 17
click at [377, 179] on input "23/11" at bounding box center [380, 182] width 6 height 6
radio input "true"
click at [184, 186] on label "239/88" at bounding box center [158, 178] width 82 height 17
click at [163, 184] on input "239/88" at bounding box center [161, 182] width 6 height 6
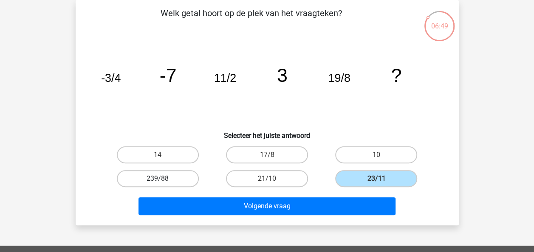
radio input "true"
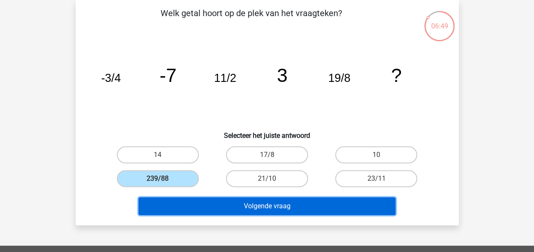
click at [216, 207] on button "Volgende vraag" at bounding box center [267, 207] width 257 height 18
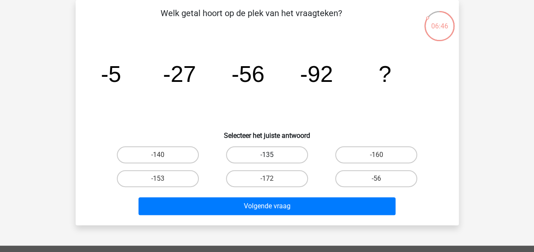
click at [279, 158] on label "-135" at bounding box center [267, 155] width 82 height 17
click at [272, 158] on input "-135" at bounding box center [270, 158] width 6 height 6
radio input "true"
click at [268, 222] on div "Welk getal hoort op de plek van het vraagteken? image/svg+xml -5 -27 -56 -92 ? …" at bounding box center [267, 113] width 383 height 226
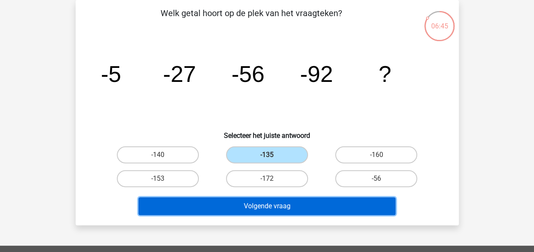
click at [270, 210] on button "Volgende vraag" at bounding box center [267, 207] width 257 height 18
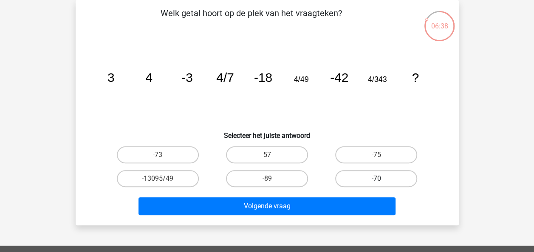
click at [358, 182] on label "-70" at bounding box center [376, 178] width 82 height 17
click at [377, 182] on input "-70" at bounding box center [380, 182] width 6 height 6
radio input "true"
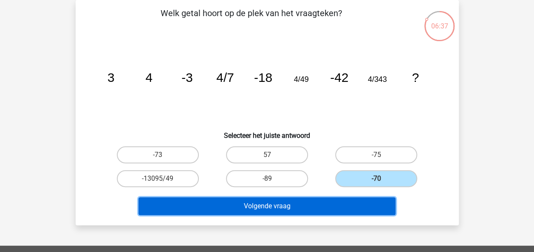
click at [345, 213] on button "Volgende vraag" at bounding box center [267, 207] width 257 height 18
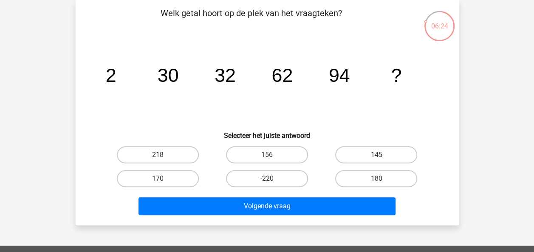
click at [176, 190] on div "170" at bounding box center [157, 179] width 109 height 24
click at [182, 181] on label "170" at bounding box center [158, 178] width 82 height 17
click at [163, 181] on input "170" at bounding box center [161, 182] width 6 height 6
radio input "true"
click at [212, 221] on div "Welk getal hoort op de plek van het vraagteken? image/svg+xml 2 30 32 62 94 ? S…" at bounding box center [267, 113] width 383 height 226
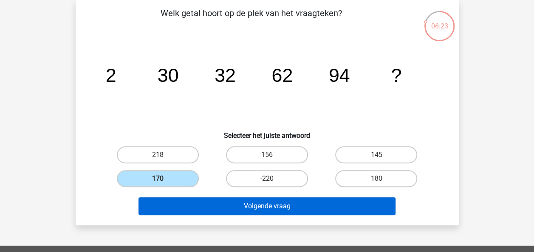
drag, startPoint x: 213, startPoint y: 215, endPoint x: 218, endPoint y: 212, distance: 5.4
click at [217, 212] on div "Volgende vraag" at bounding box center [267, 208] width 328 height 21
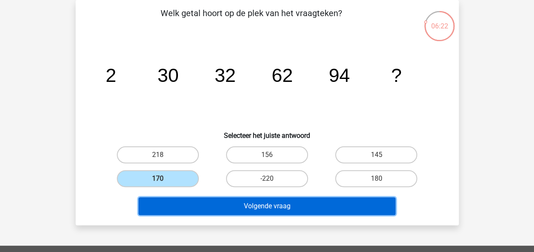
click at [219, 210] on button "Volgende vraag" at bounding box center [267, 207] width 257 height 18
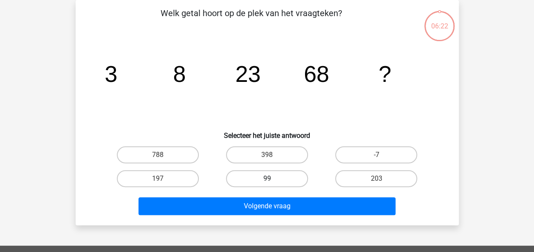
click at [265, 175] on label "99" at bounding box center [267, 178] width 82 height 17
click at [267, 179] on input "99" at bounding box center [270, 182] width 6 height 6
radio input "true"
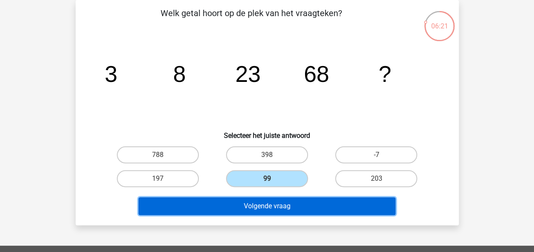
click at [266, 205] on button "Volgende vraag" at bounding box center [267, 207] width 257 height 18
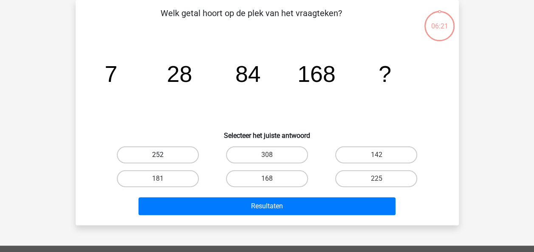
drag, startPoint x: 181, startPoint y: 152, endPoint x: 184, endPoint y: 161, distance: 9.2
click at [182, 154] on label "252" at bounding box center [158, 155] width 82 height 17
click at [163, 155] on input "252" at bounding box center [161, 158] width 6 height 6
radio input "true"
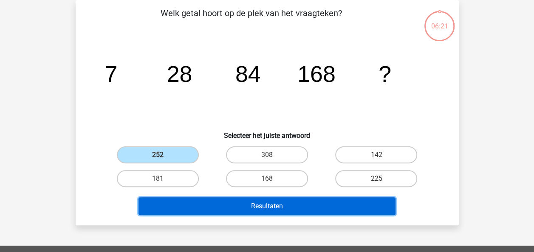
click at [205, 211] on button "Resultaten" at bounding box center [267, 207] width 257 height 18
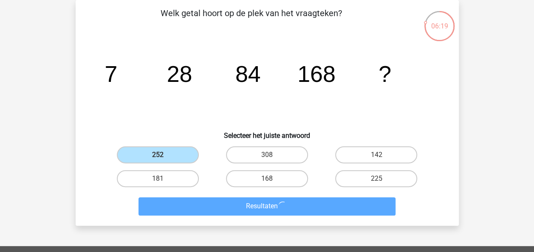
click at [497, 147] on div "Kies premium roy [EMAIL_ADDRESS][DOMAIN_NAME]" at bounding box center [267, 216] width 534 height 510
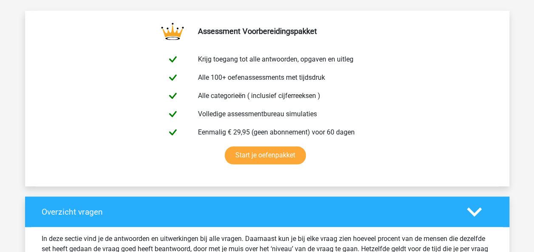
scroll to position [662, 0]
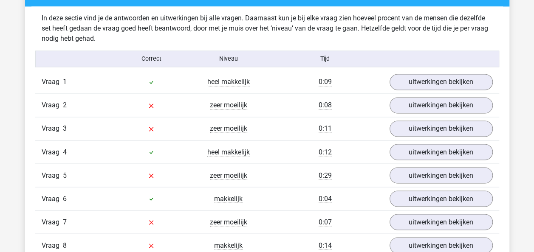
click at [464, 67] on div "In deze sectie vind je de antwoorden en uitwerkingen bij alle vragen. Daarnaast…" at bounding box center [267, 158] width 472 height 304
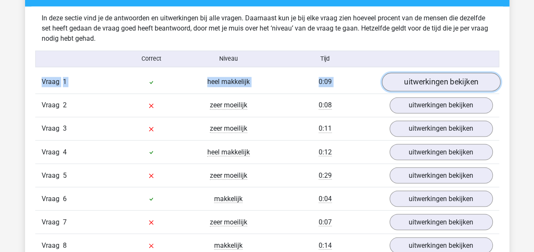
click at [456, 81] on link "uitwerkingen bekijken" at bounding box center [441, 82] width 119 height 19
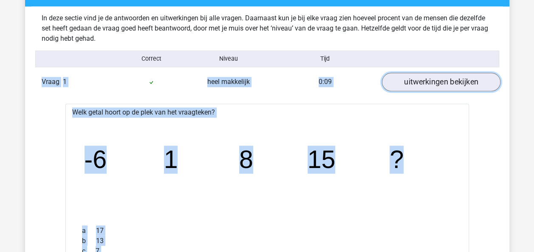
click at [436, 77] on link "uitwerkingen bekijken" at bounding box center [441, 82] width 119 height 19
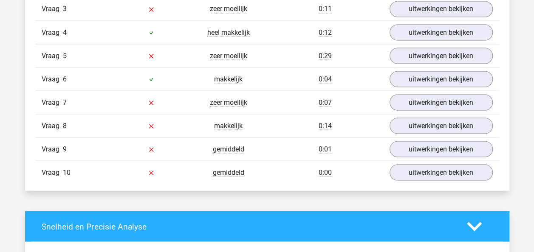
scroll to position [751, 0]
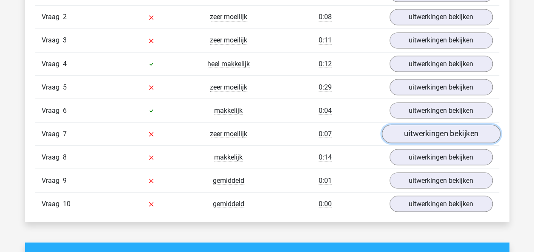
click at [462, 132] on link "uitwerkingen bekijken" at bounding box center [441, 134] width 119 height 19
